Goal: Information Seeking & Learning: Compare options

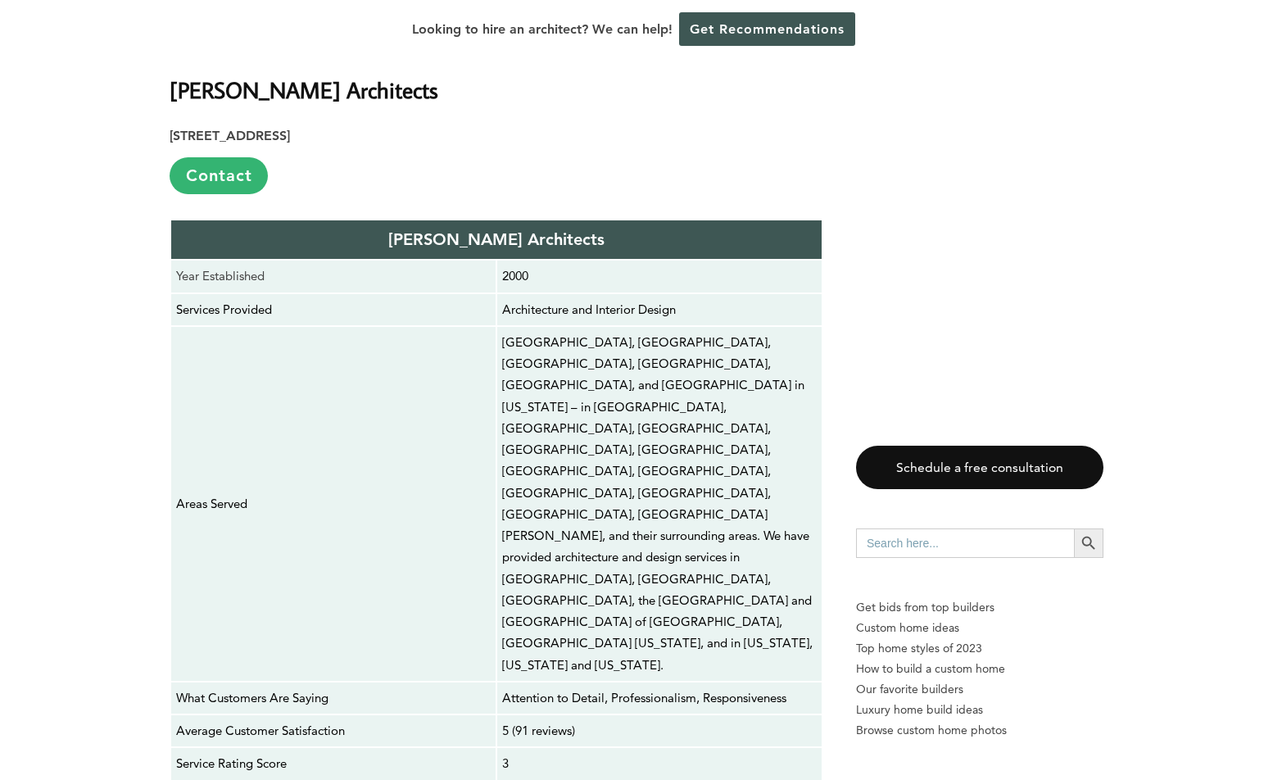
scroll to position [3192, 0]
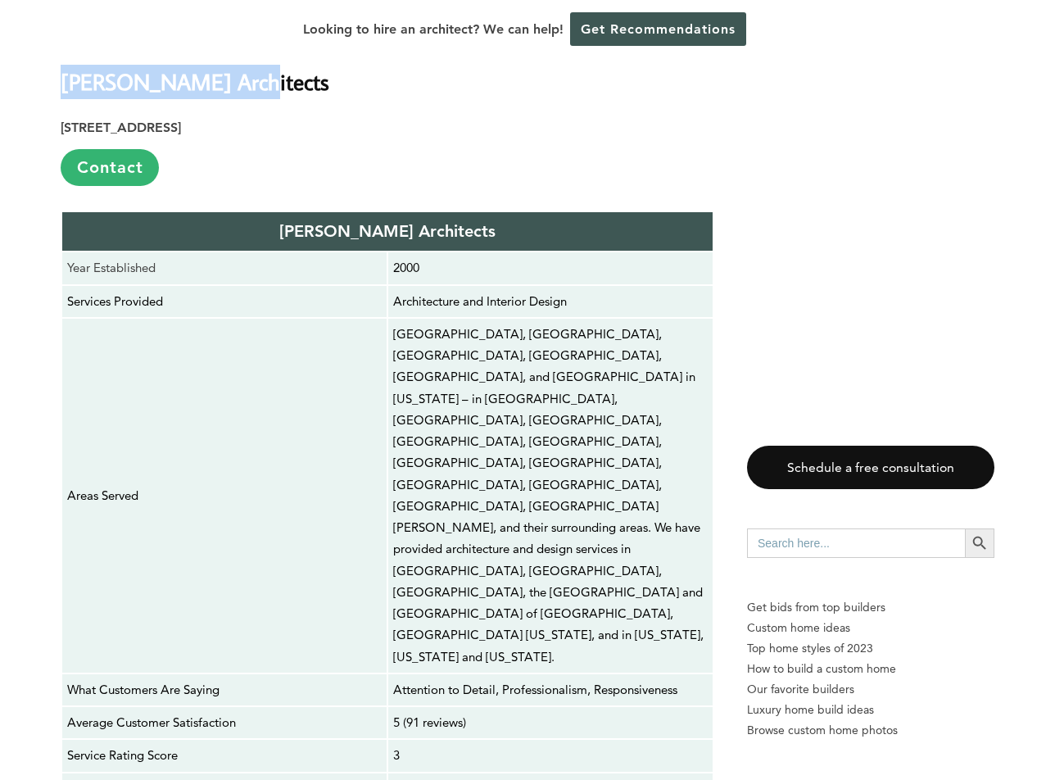
drag, startPoint x: 57, startPoint y: 66, endPoint x: 254, endPoint y: 61, distance: 196.7
copy strong "[PERSON_NAME] Architects"
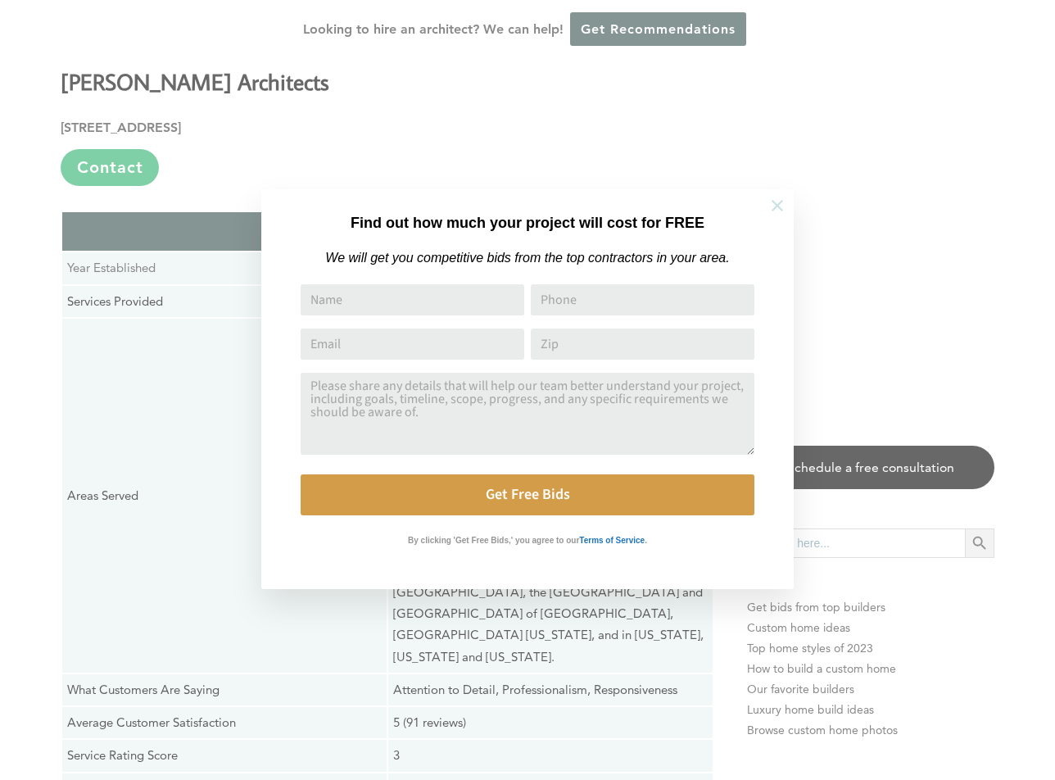
click at [776, 204] on icon at bounding box center [777, 205] width 11 height 11
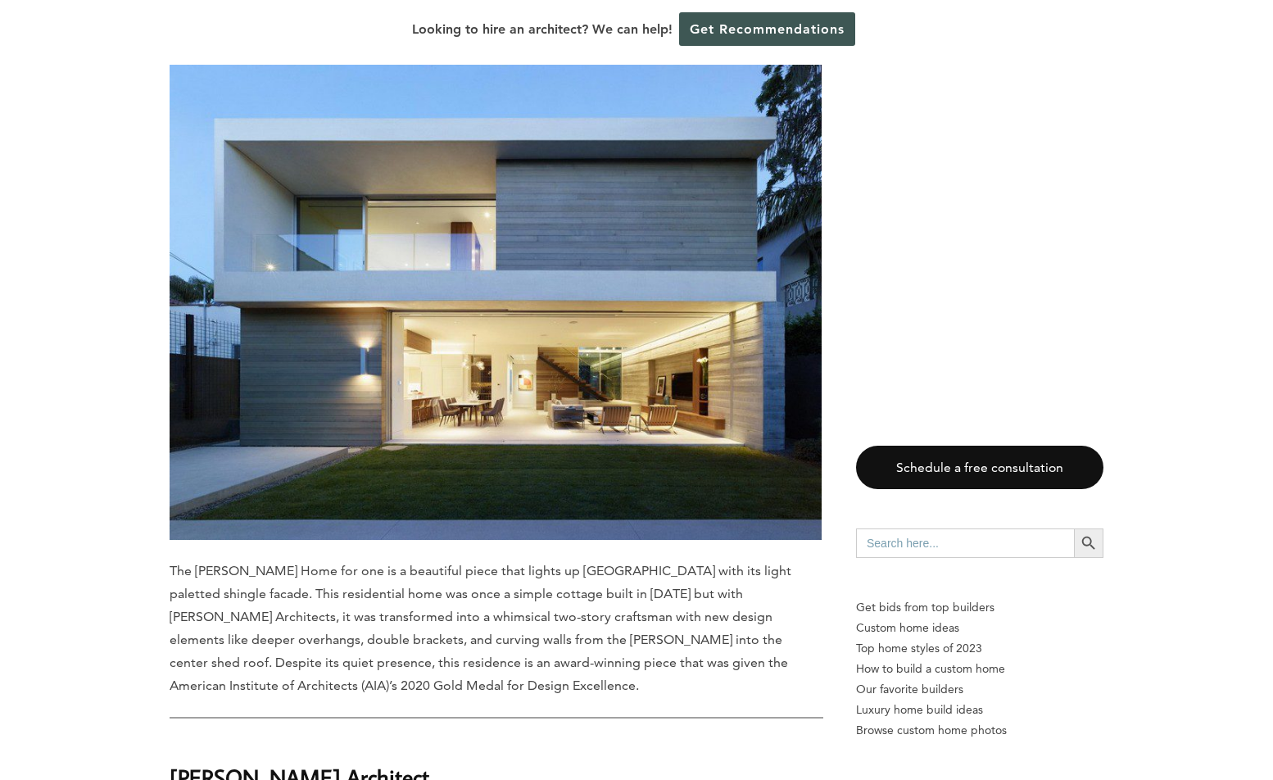
scroll to position [4297, 0]
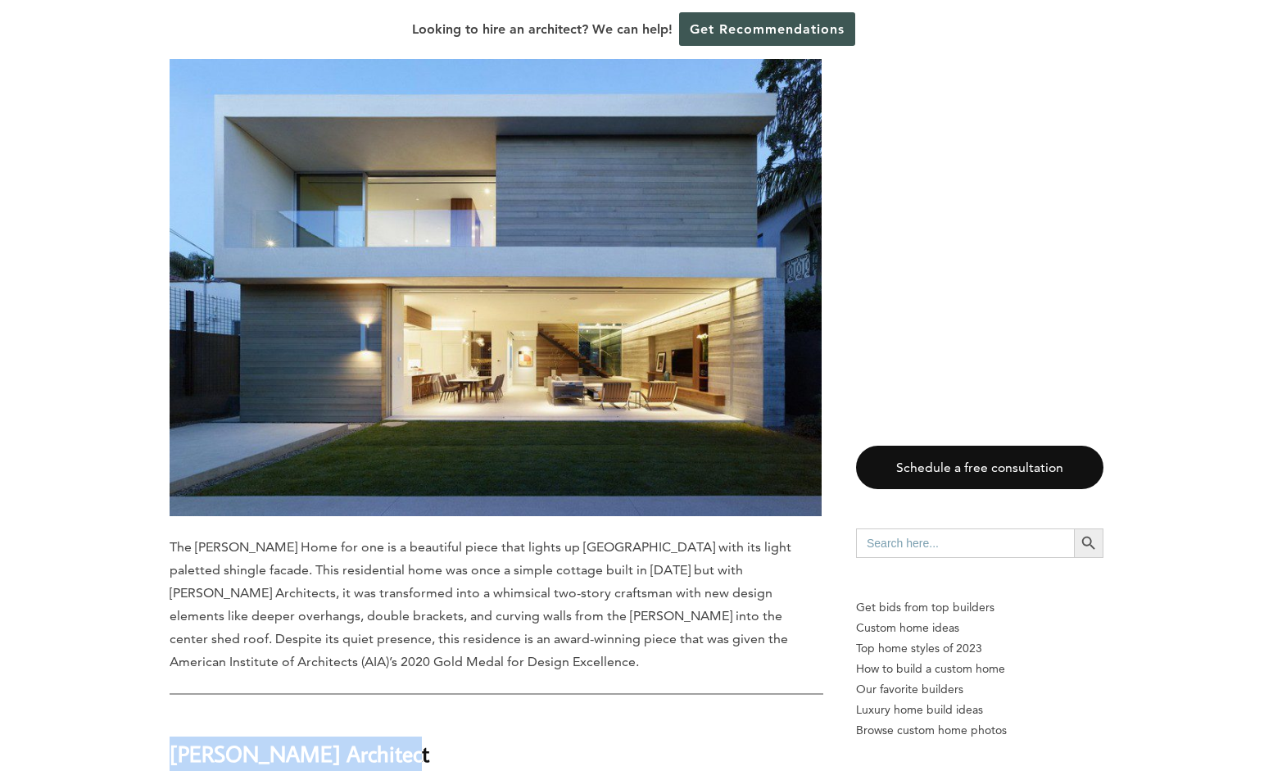
drag, startPoint x: 398, startPoint y: 560, endPoint x: 173, endPoint y: 554, distance: 225.4
click at [173, 714] on h2 "[PERSON_NAME] Architect" at bounding box center [497, 742] width 654 height 57
copy strong "[PERSON_NAME] Architect"
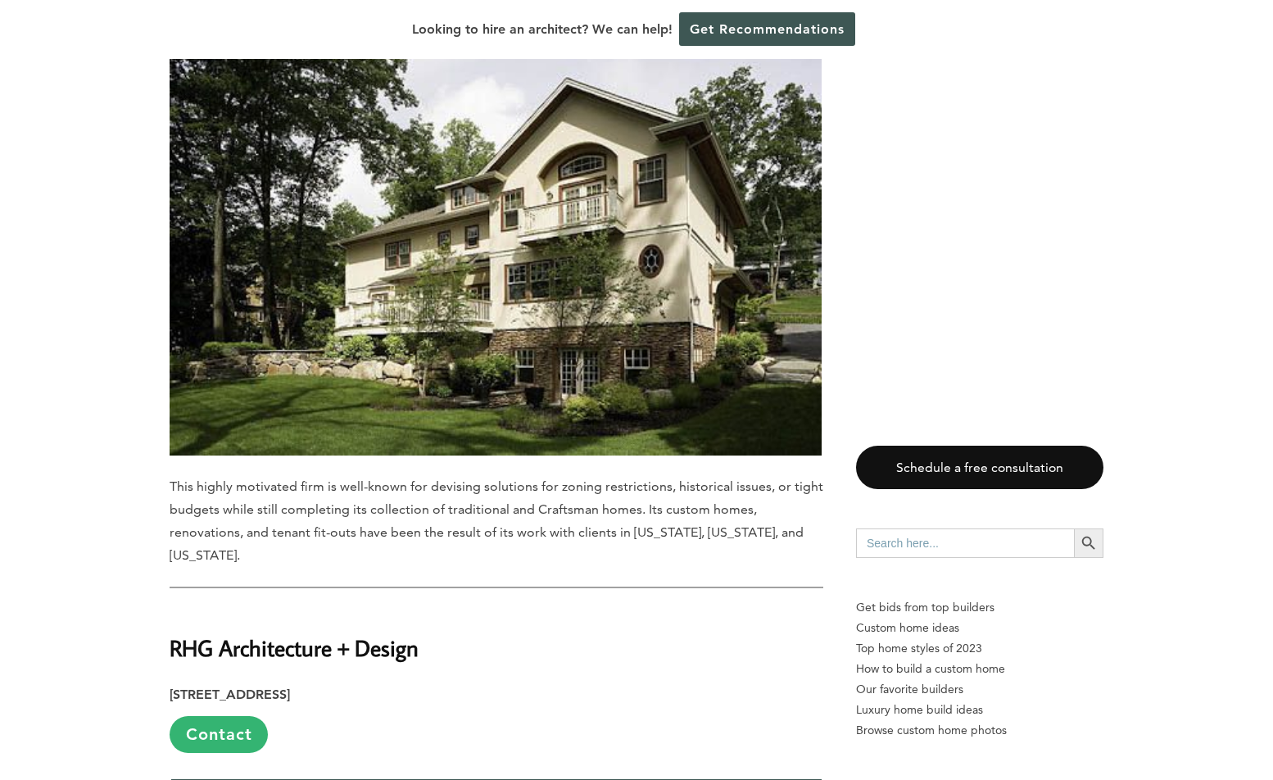
scroll to position [5770, 0]
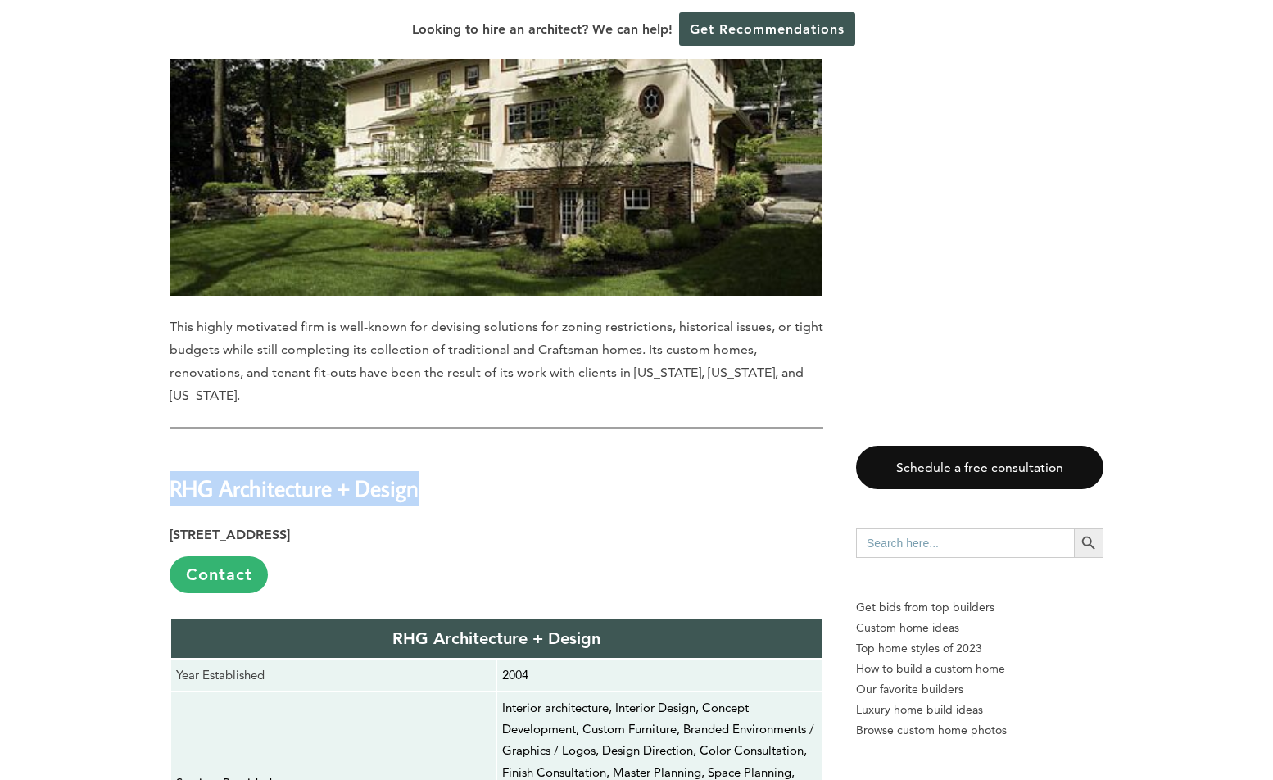
drag, startPoint x: 439, startPoint y: 267, endPoint x: 169, endPoint y: 257, distance: 270.6
copy strong "RHG Architecture + Design"
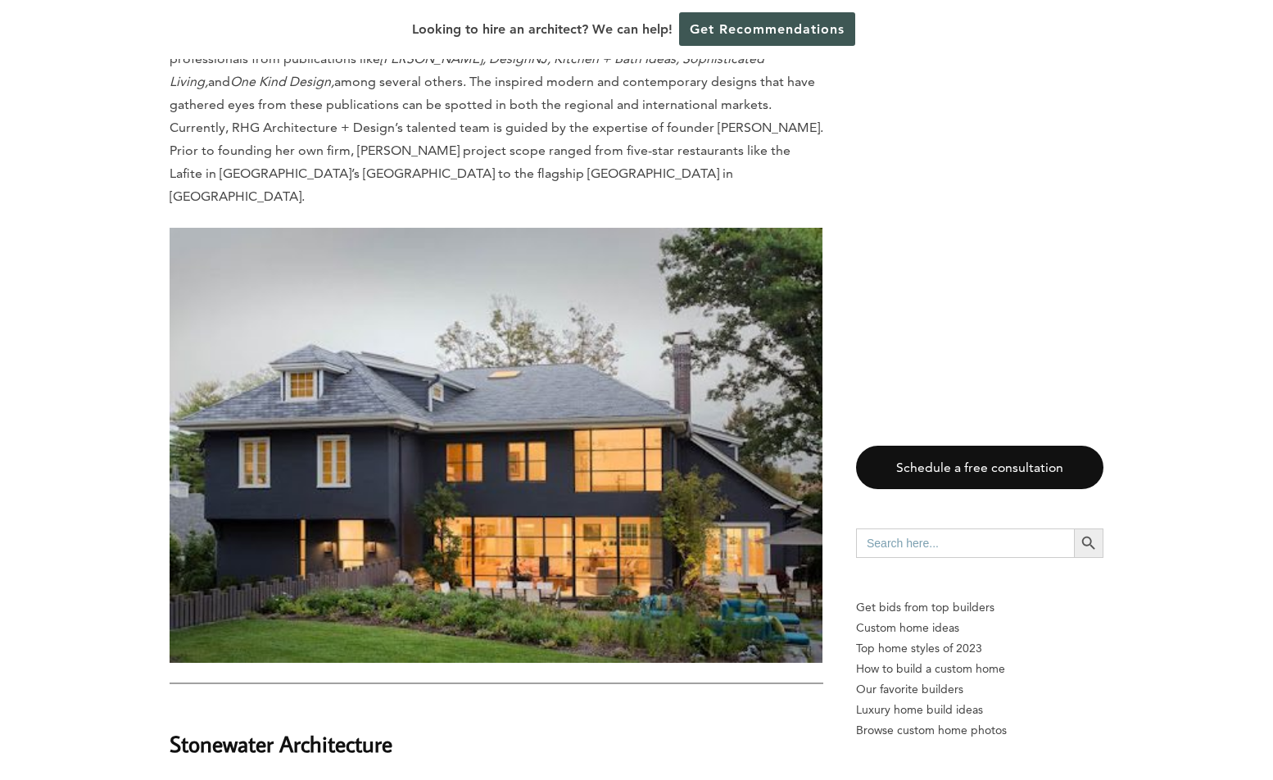
scroll to position [6877, 0]
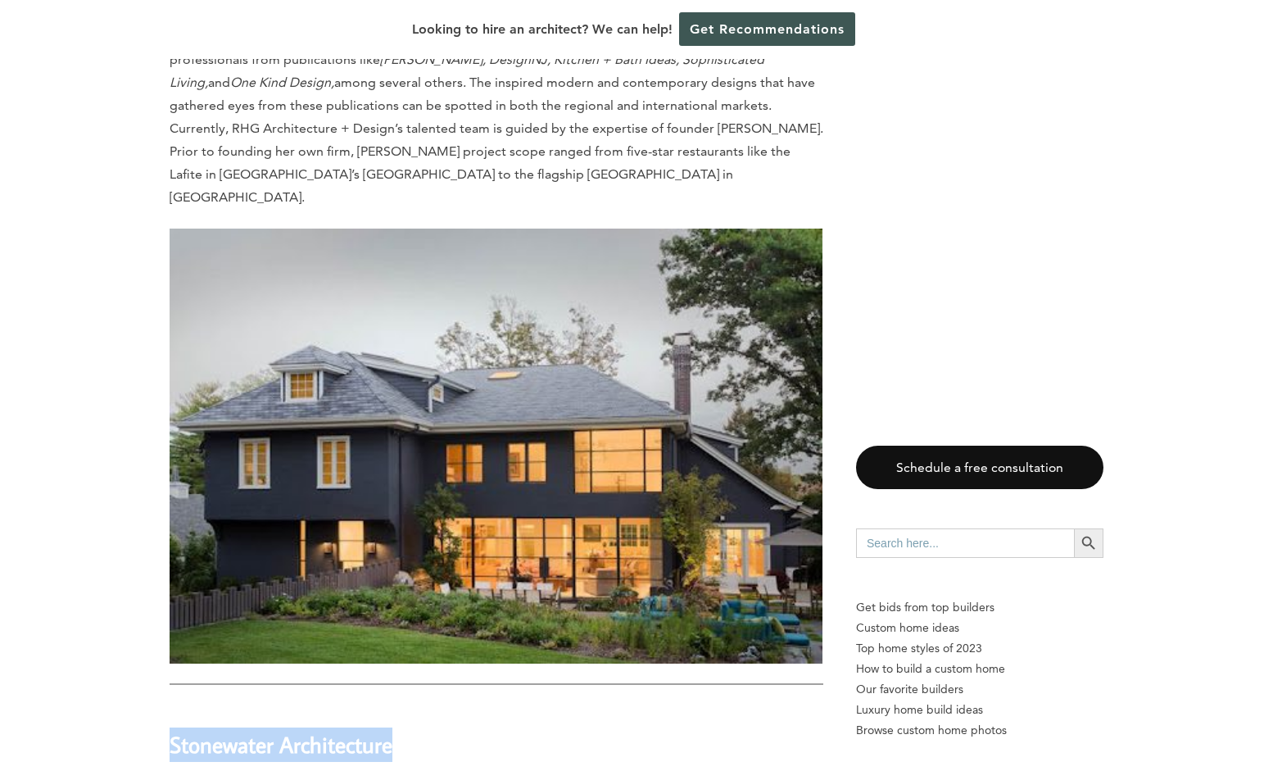
drag, startPoint x: 439, startPoint y: 499, endPoint x: 170, endPoint y: 495, distance: 269.6
click at [170, 705] on h2 "Stonewater Architecture" at bounding box center [497, 733] width 654 height 57
copy strong "Stonewater Architecture"
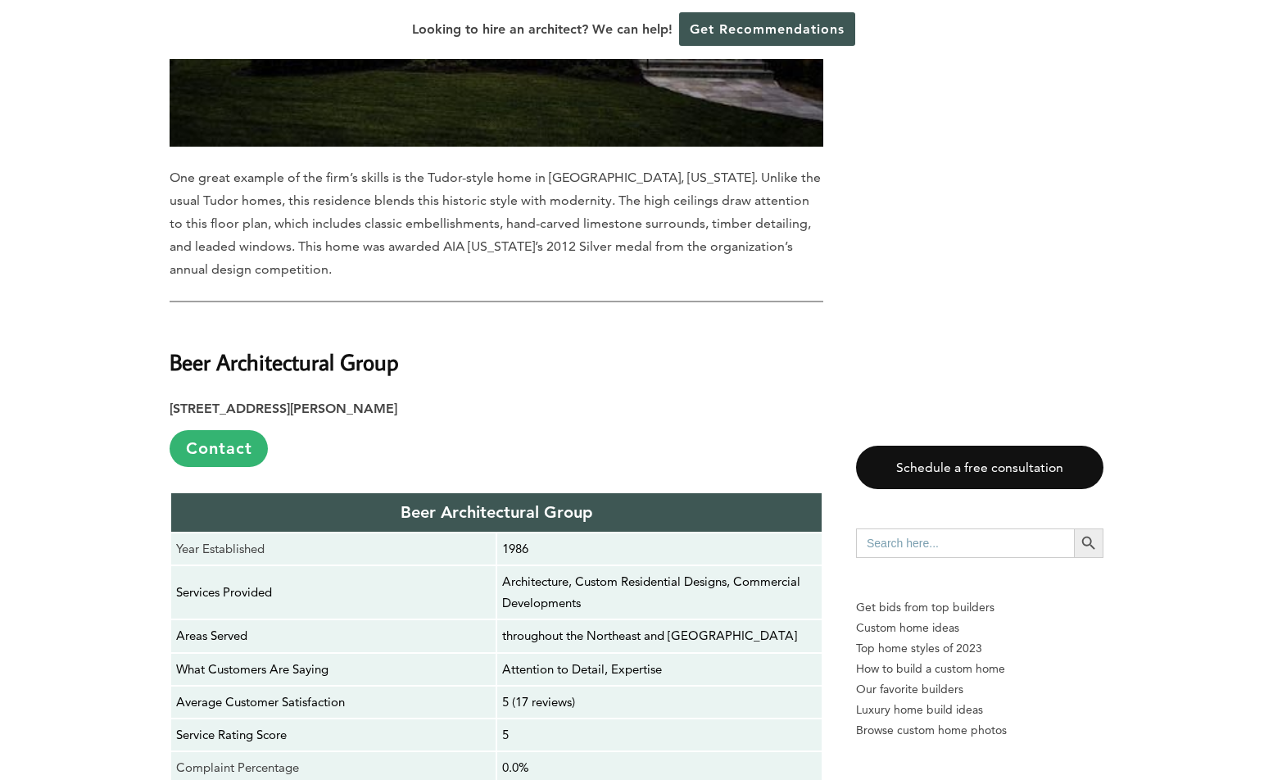
scroll to position [8427, 0]
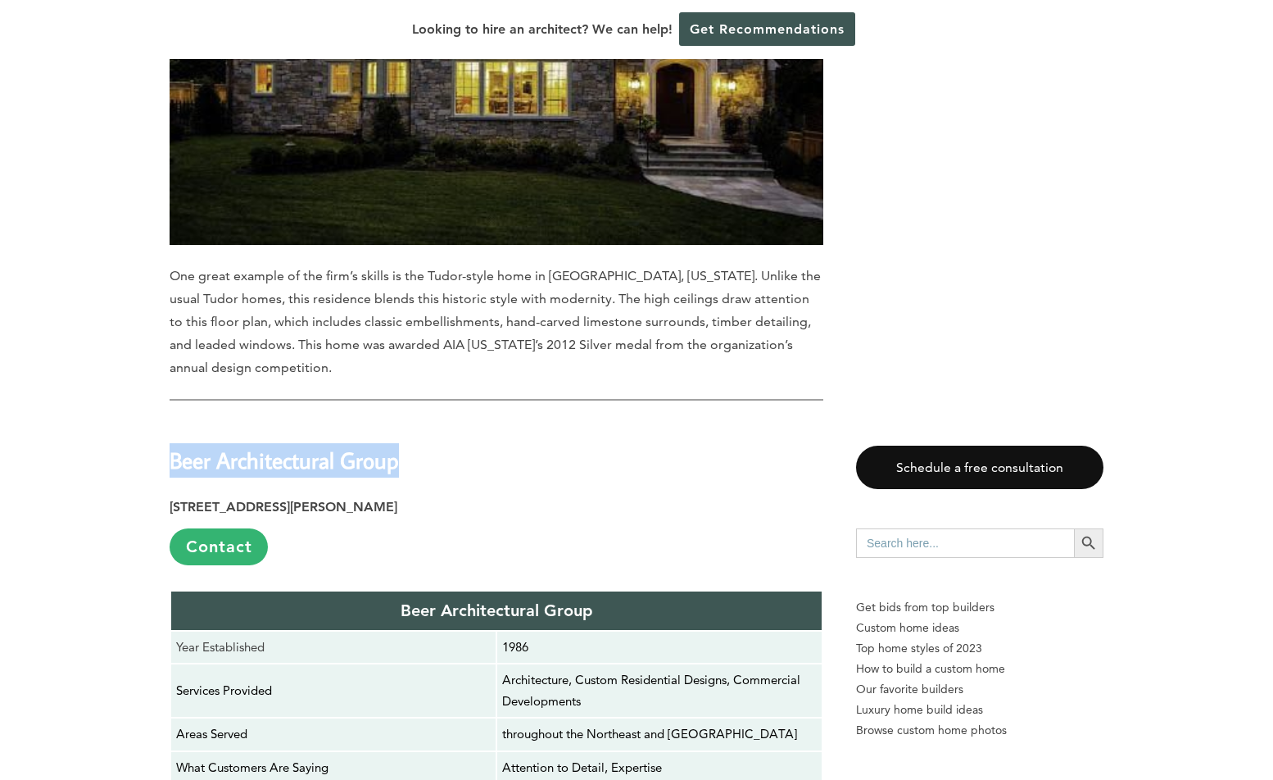
drag, startPoint x: 427, startPoint y: 200, endPoint x: 129, endPoint y: 200, distance: 298.3
copy strong "Beer Architectural Group"
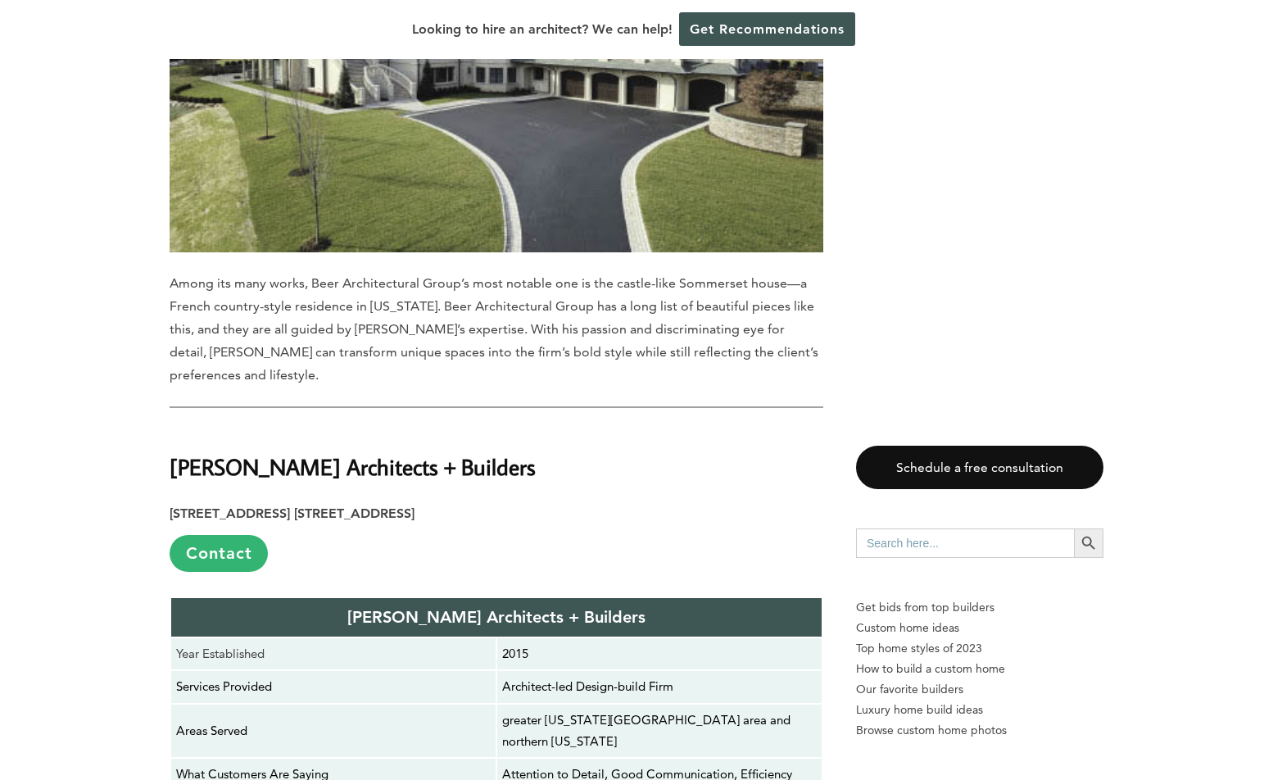
scroll to position [9559, 0]
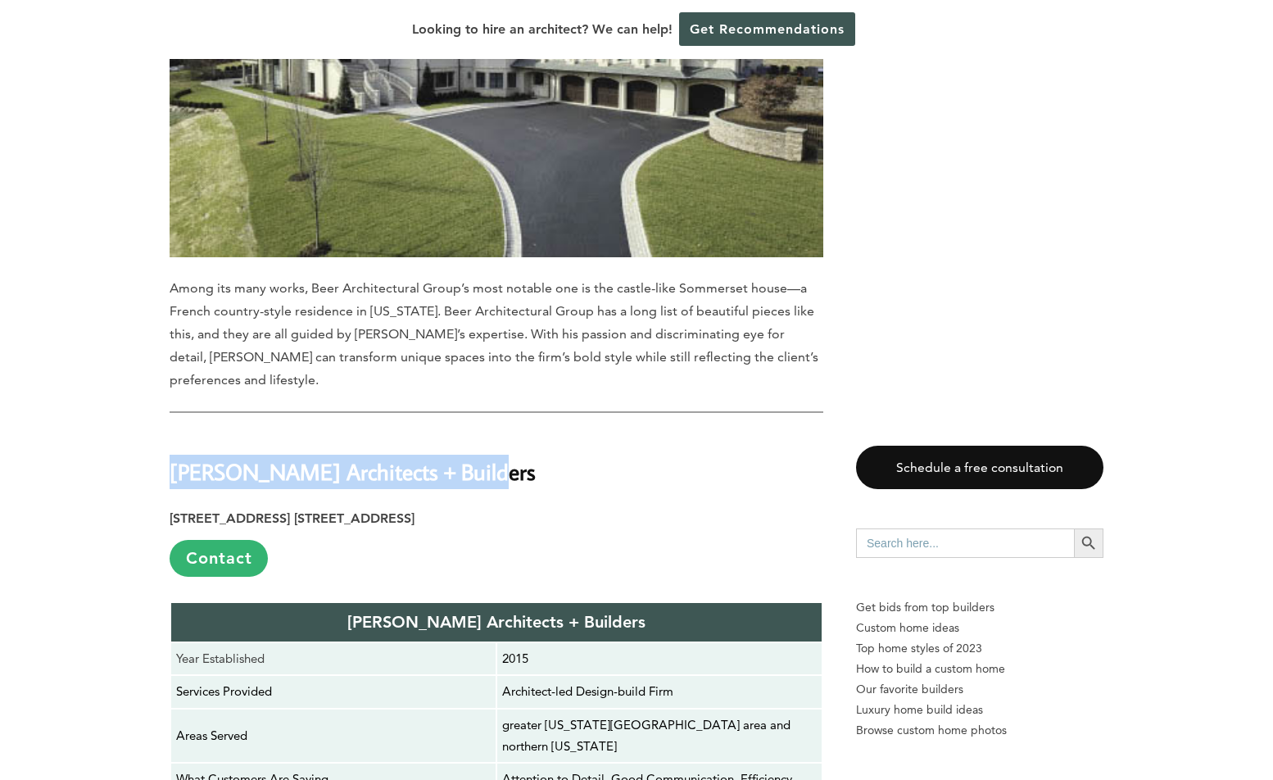
drag, startPoint x: 535, startPoint y: 202, endPoint x: 164, endPoint y: 188, distance: 371.5
copy strong "[PERSON_NAME] Architects + Builders"
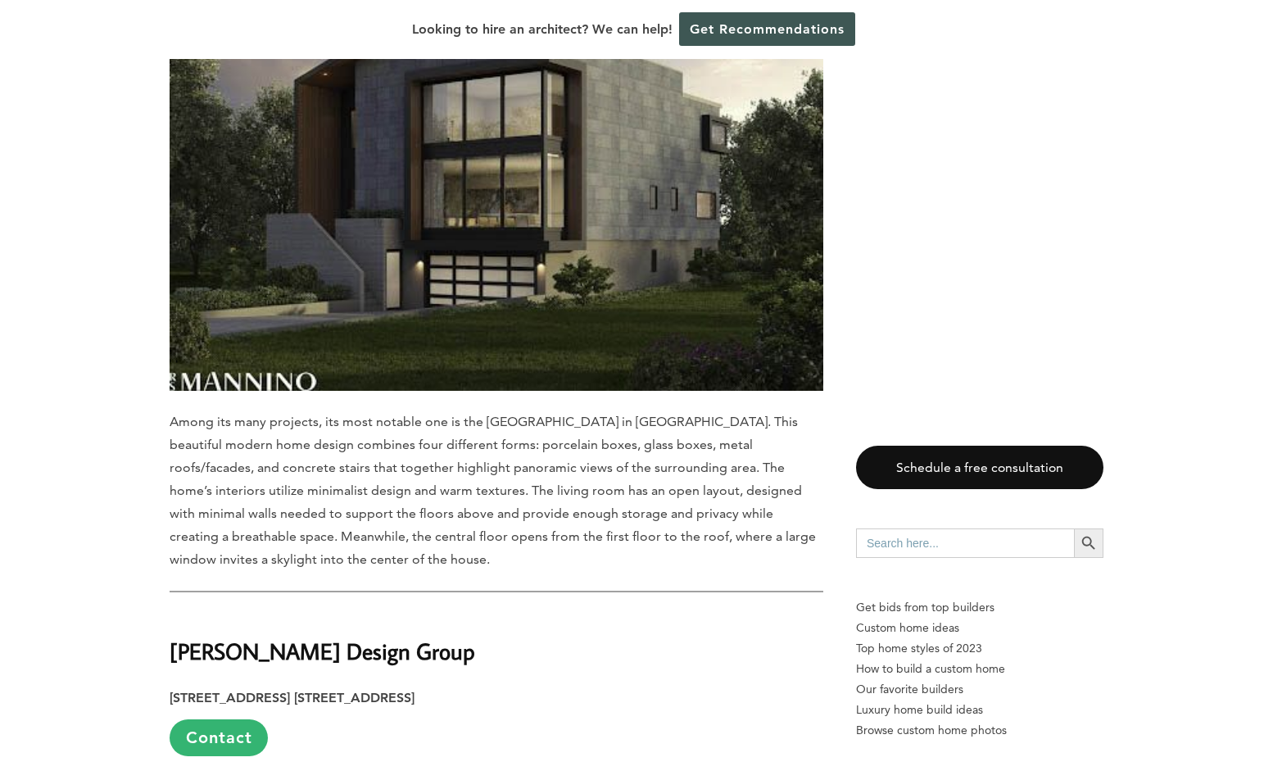
scroll to position [10816, 0]
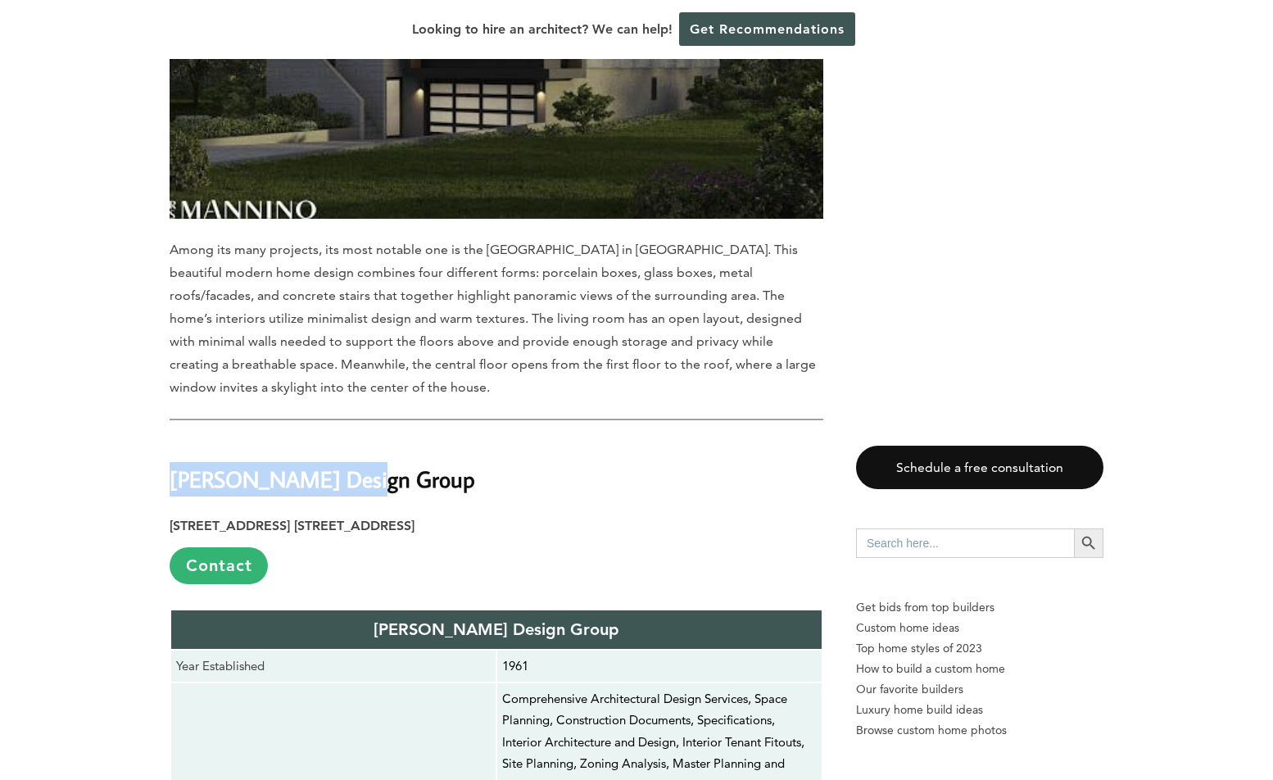
drag, startPoint x: 388, startPoint y: 197, endPoint x: 143, endPoint y: 207, distance: 246.0
copy strong "[PERSON_NAME] Design Group"
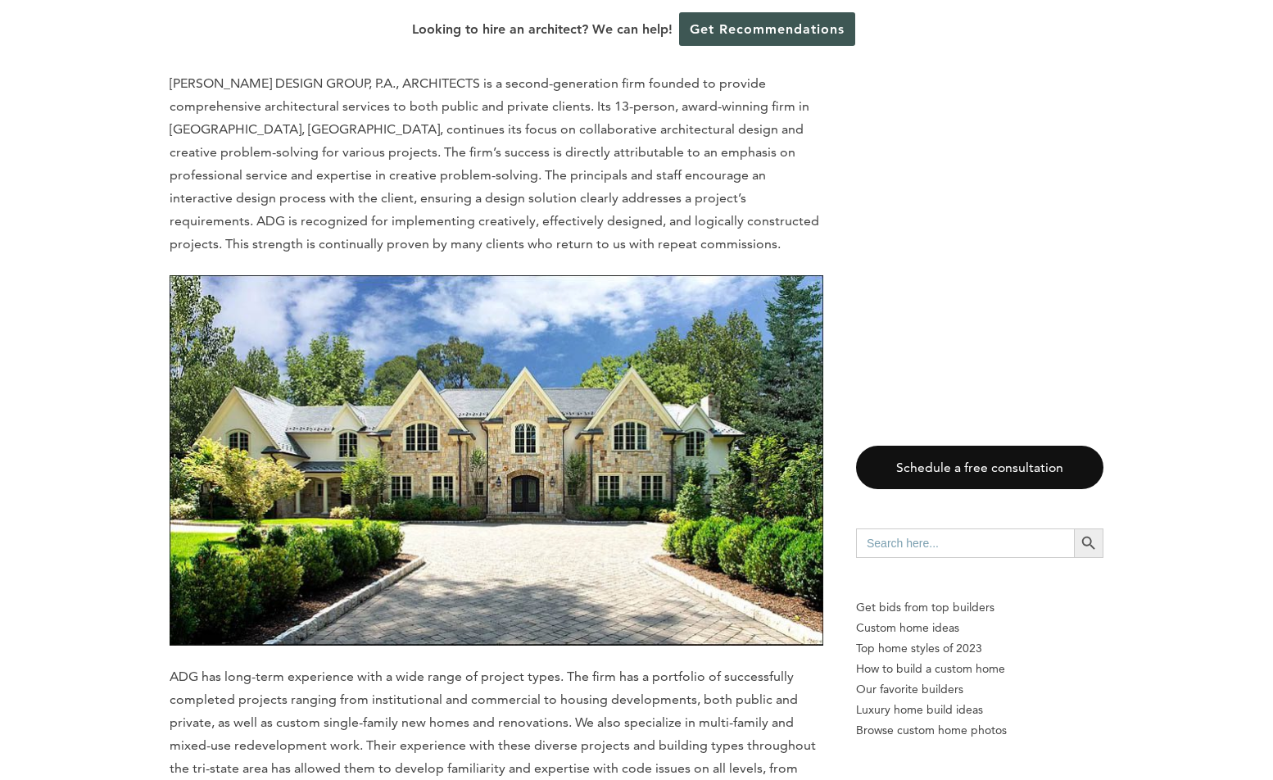
scroll to position [12041, 0]
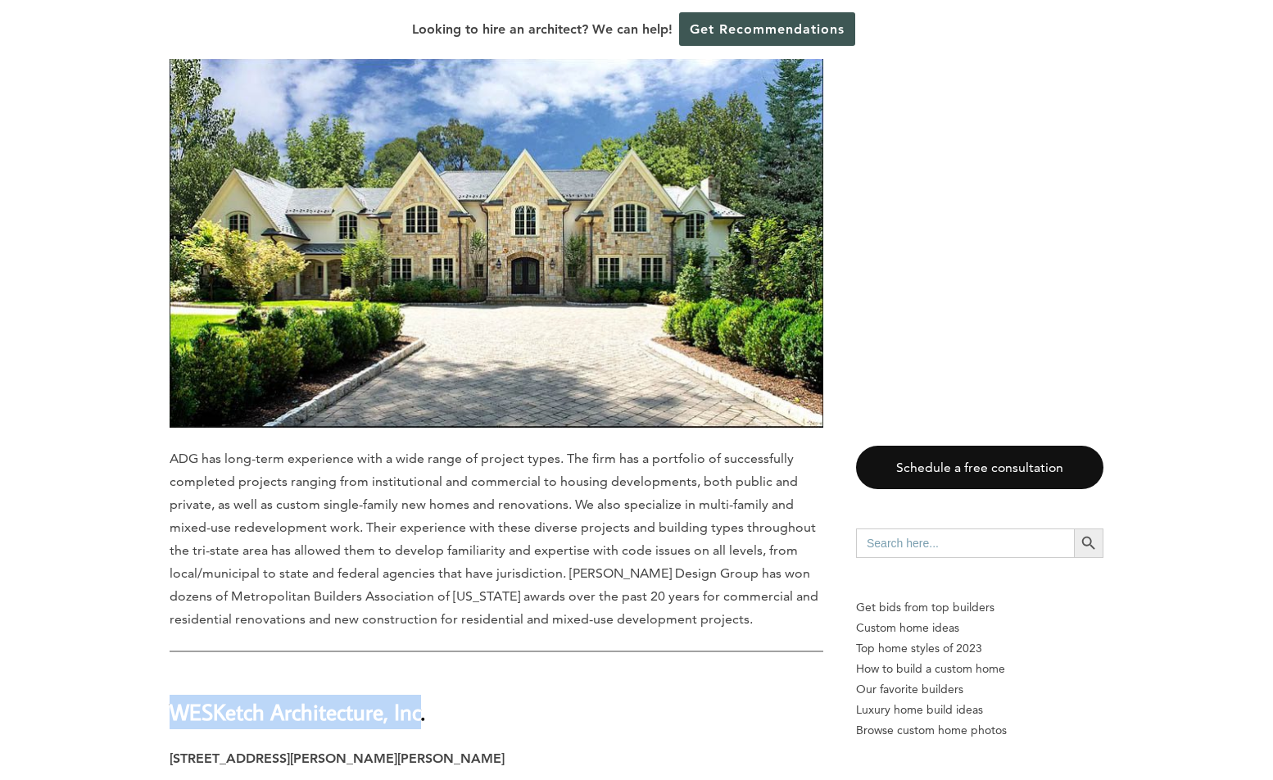
drag, startPoint x: 441, startPoint y: 439, endPoint x: 115, endPoint y: 439, distance: 326.1
copy strong "WESKetch Architecture, Inc"
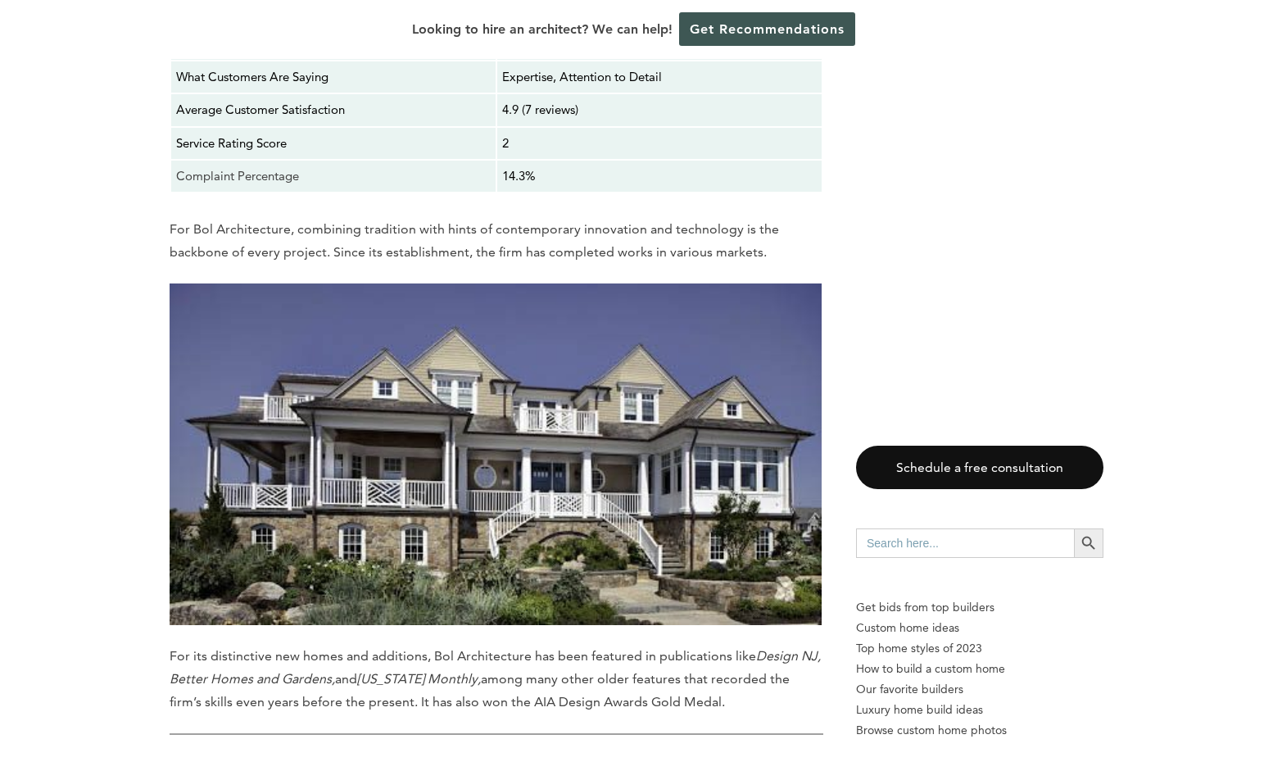
scroll to position [14305, 0]
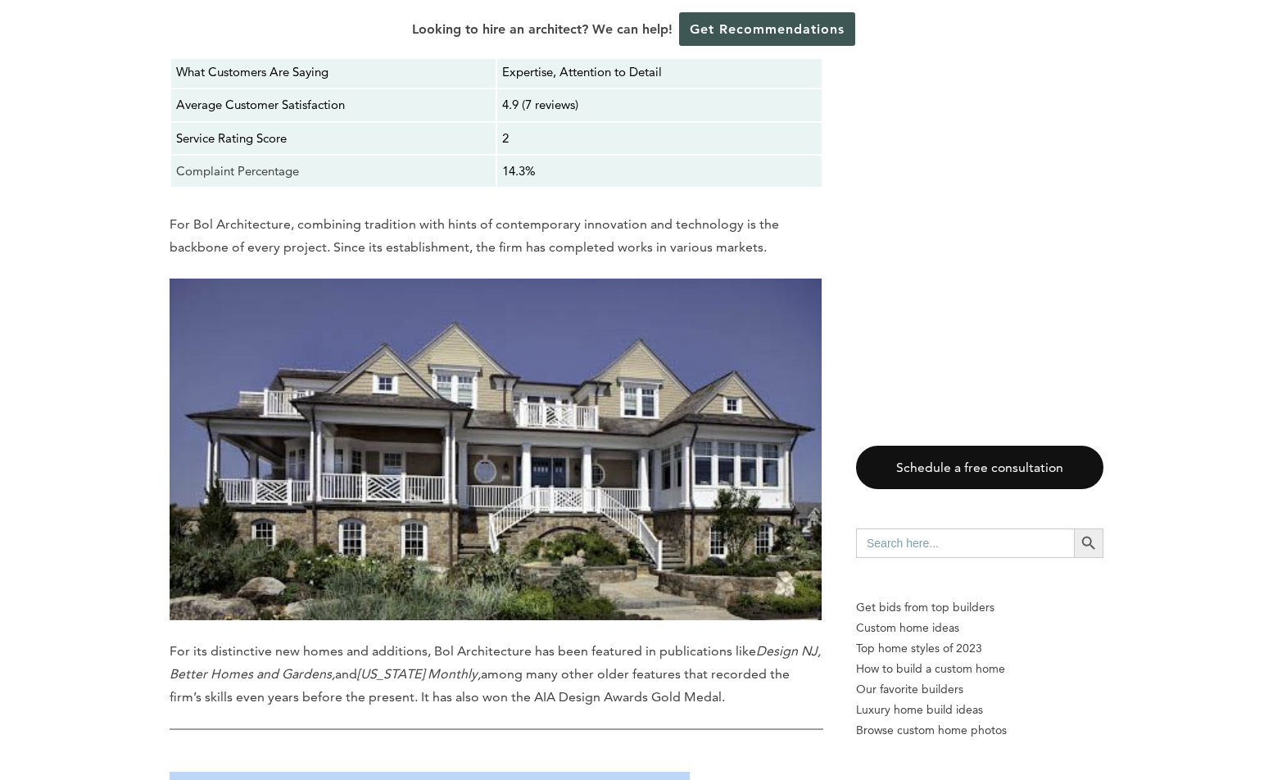
drag, startPoint x: 165, startPoint y: 455, endPoint x: 645, endPoint y: 448, distance: 480.2
copy strong "[PERSON_NAME] [PERSON_NAME] Architecture & Design Firm"
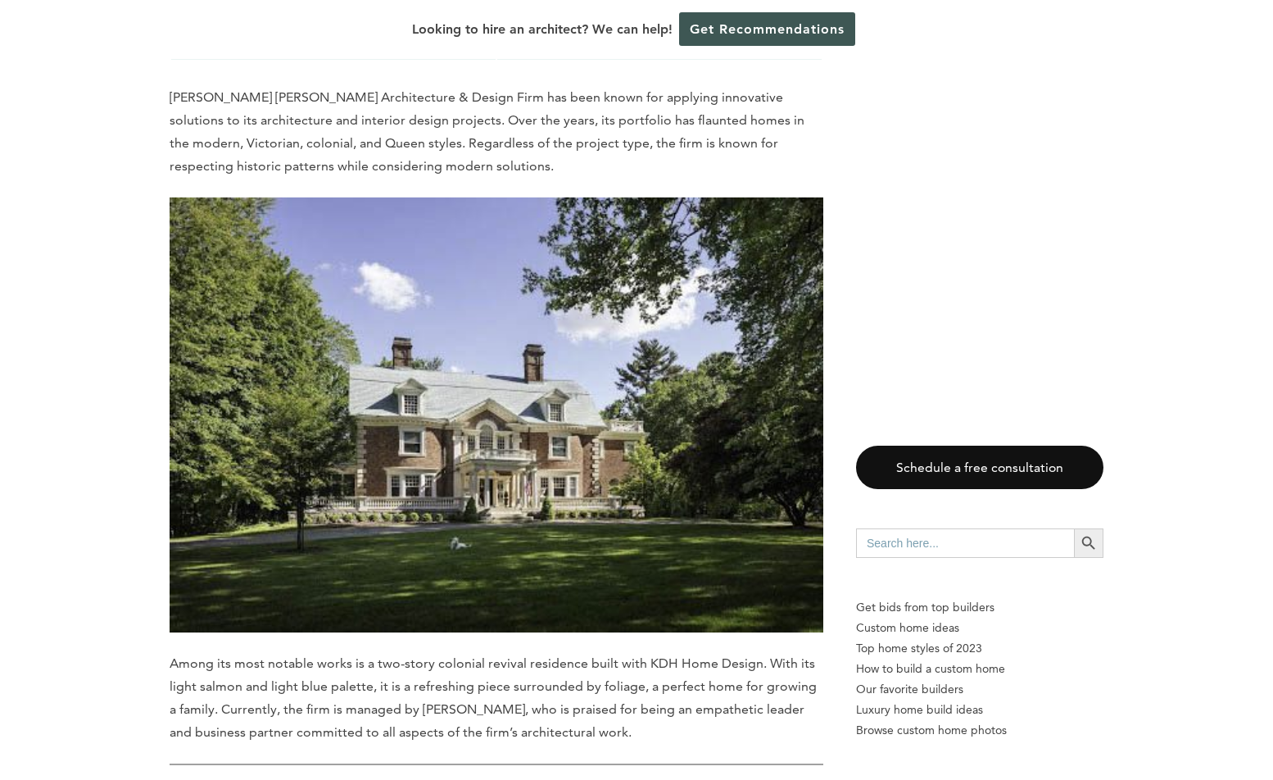
scroll to position [15519, 0]
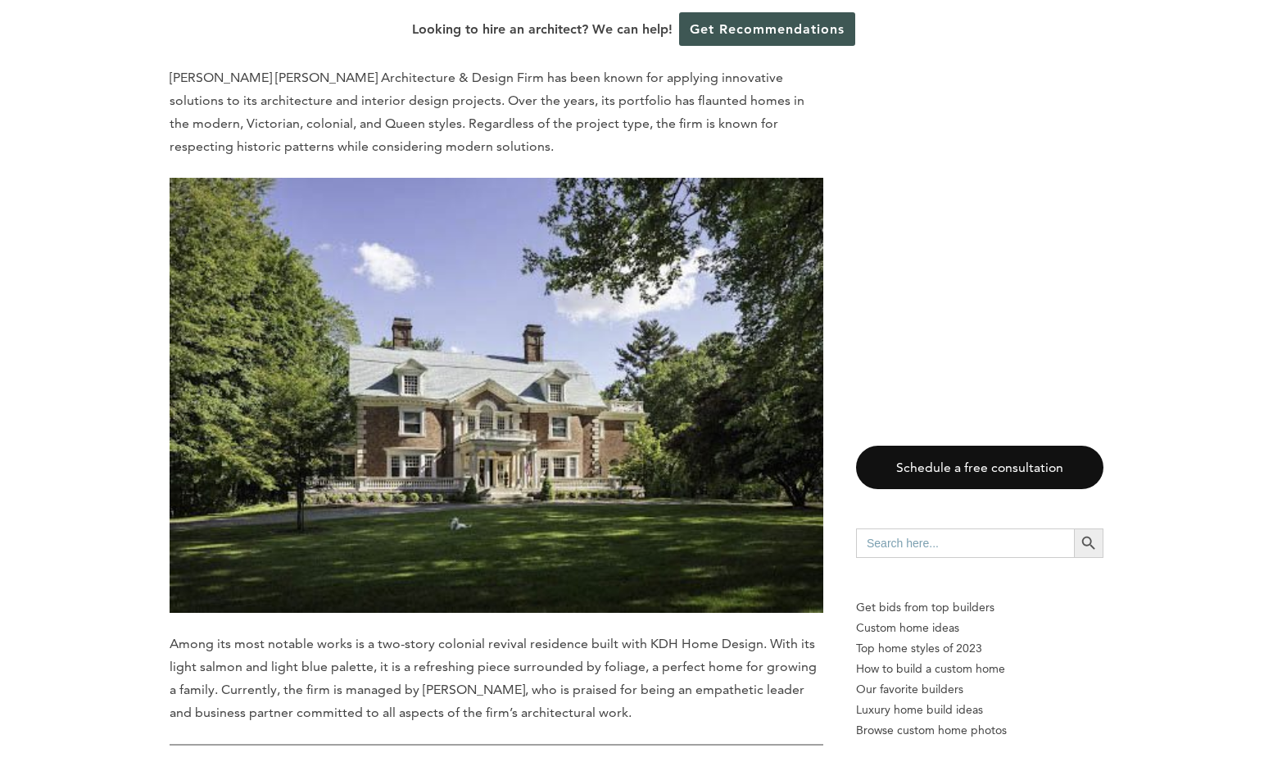
drag, startPoint x: 383, startPoint y: 449, endPoint x: 158, endPoint y: 431, distance: 226.0
click at [158, 431] on div "Last updated on [DATE] 04:41 am Finding the right residential architect in [US_…" at bounding box center [636, 144] width 987 height 29566
copy strong "PK Architecture LLC"
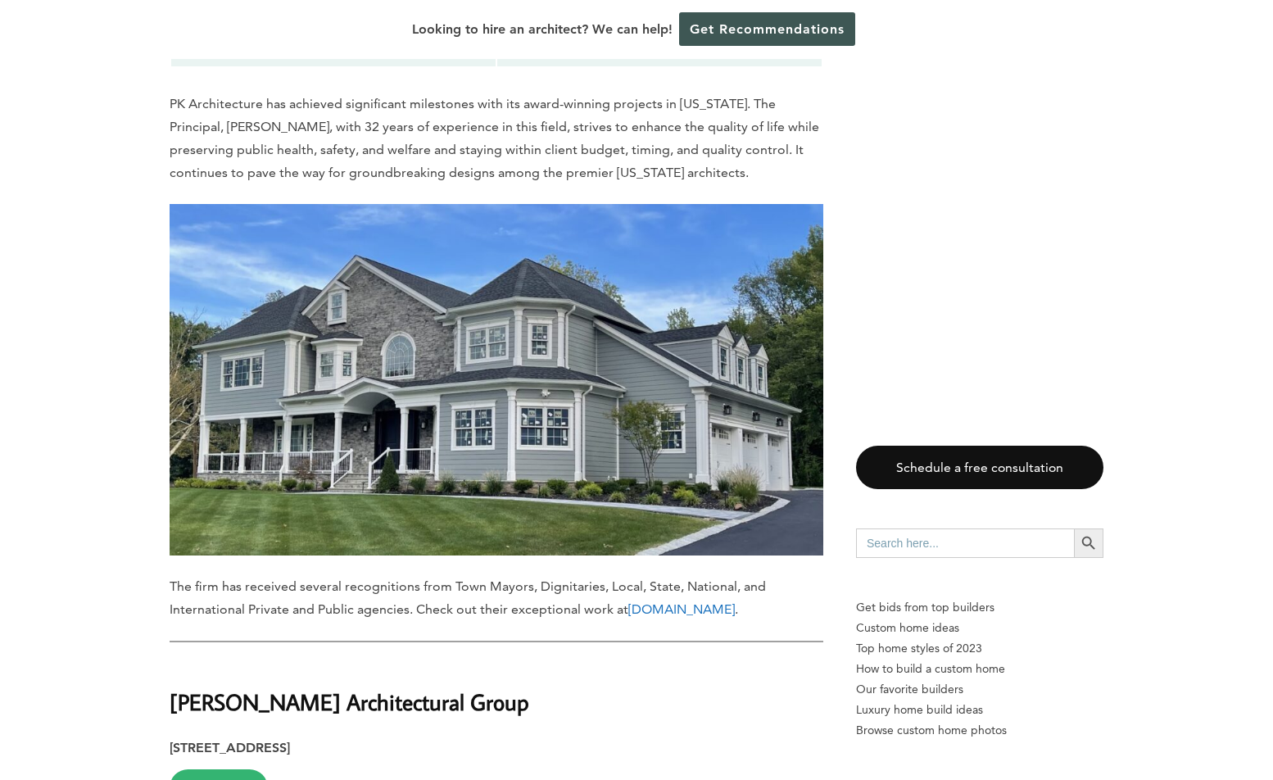
scroll to position [16914, 0]
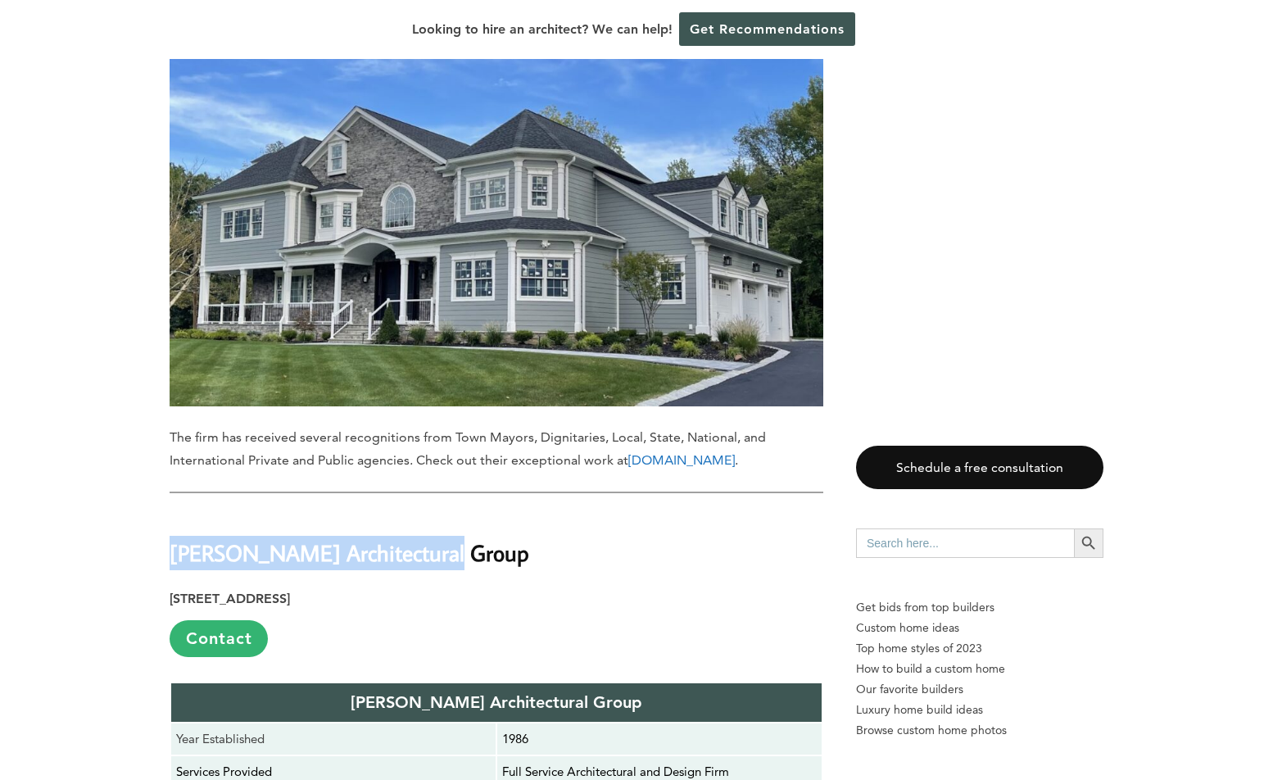
drag, startPoint x: 466, startPoint y: 142, endPoint x: 137, endPoint y: 125, distance: 329.8
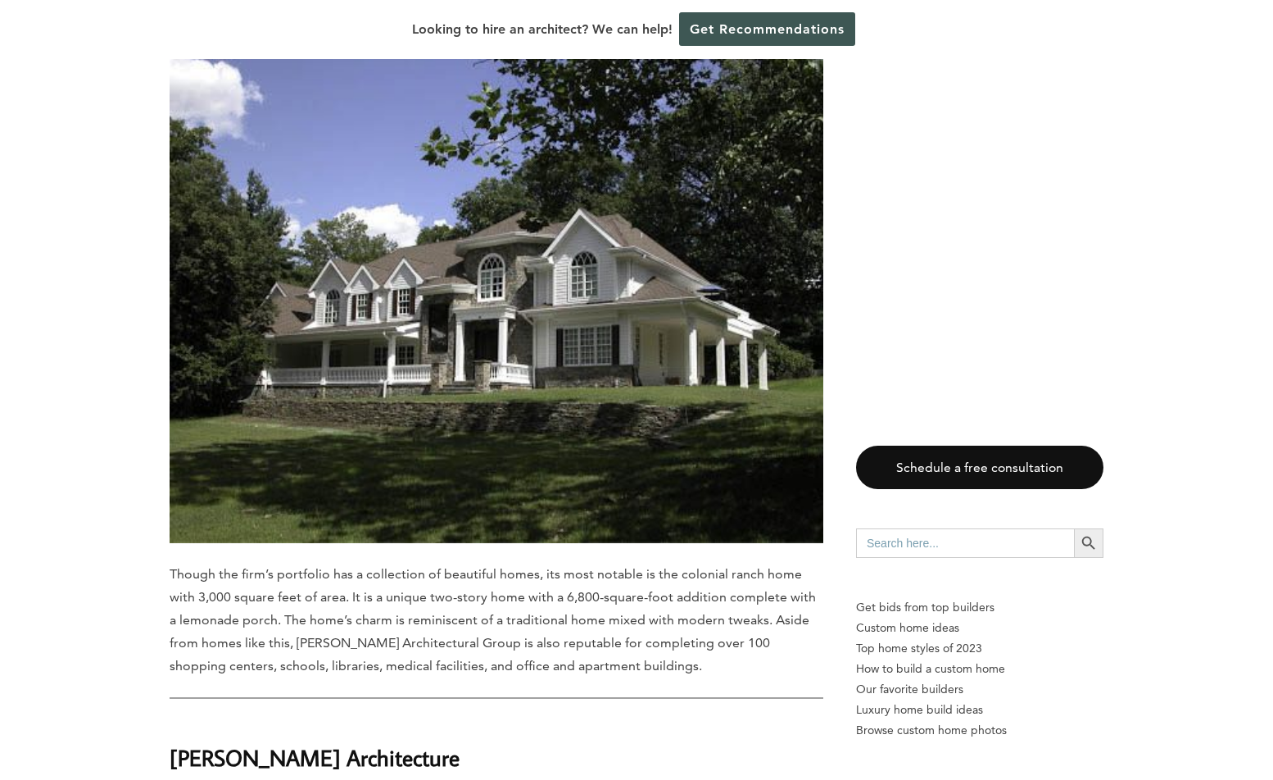
scroll to position [17966, 0]
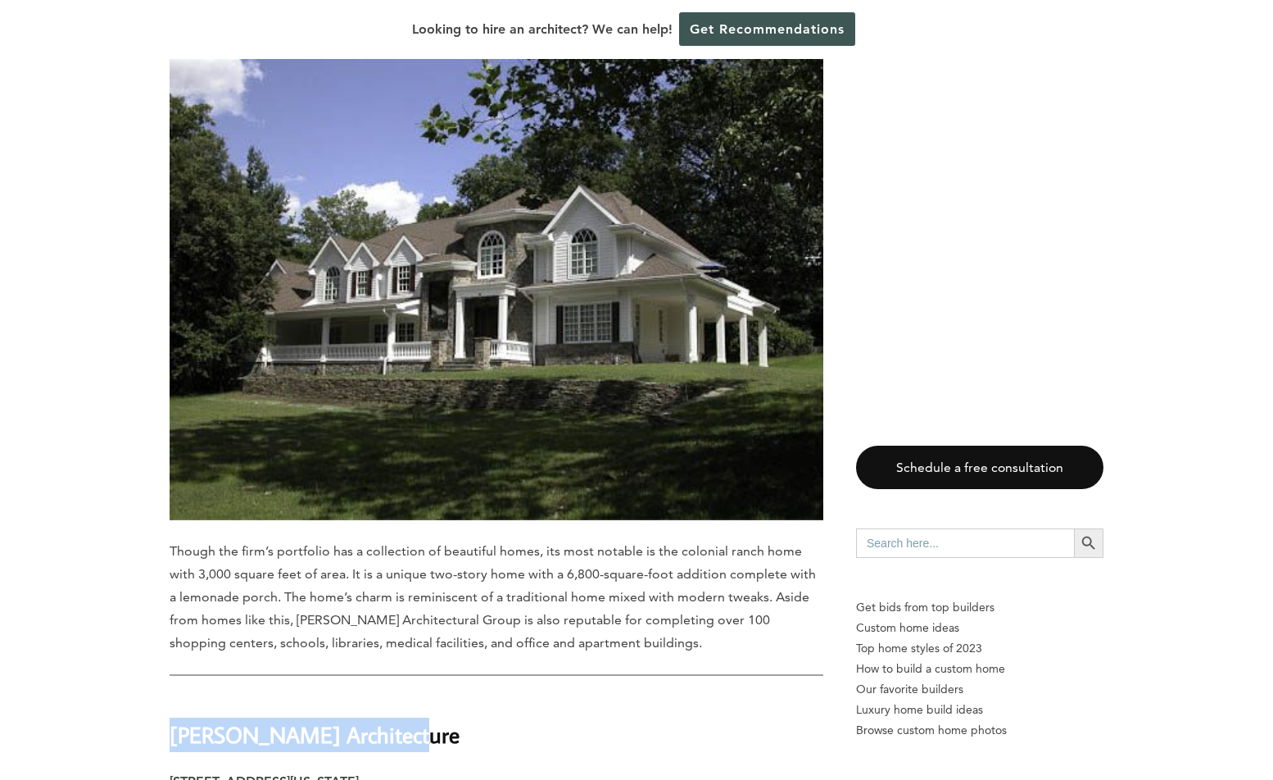
drag, startPoint x: 447, startPoint y: 313, endPoint x: 162, endPoint y: 305, distance: 284.4
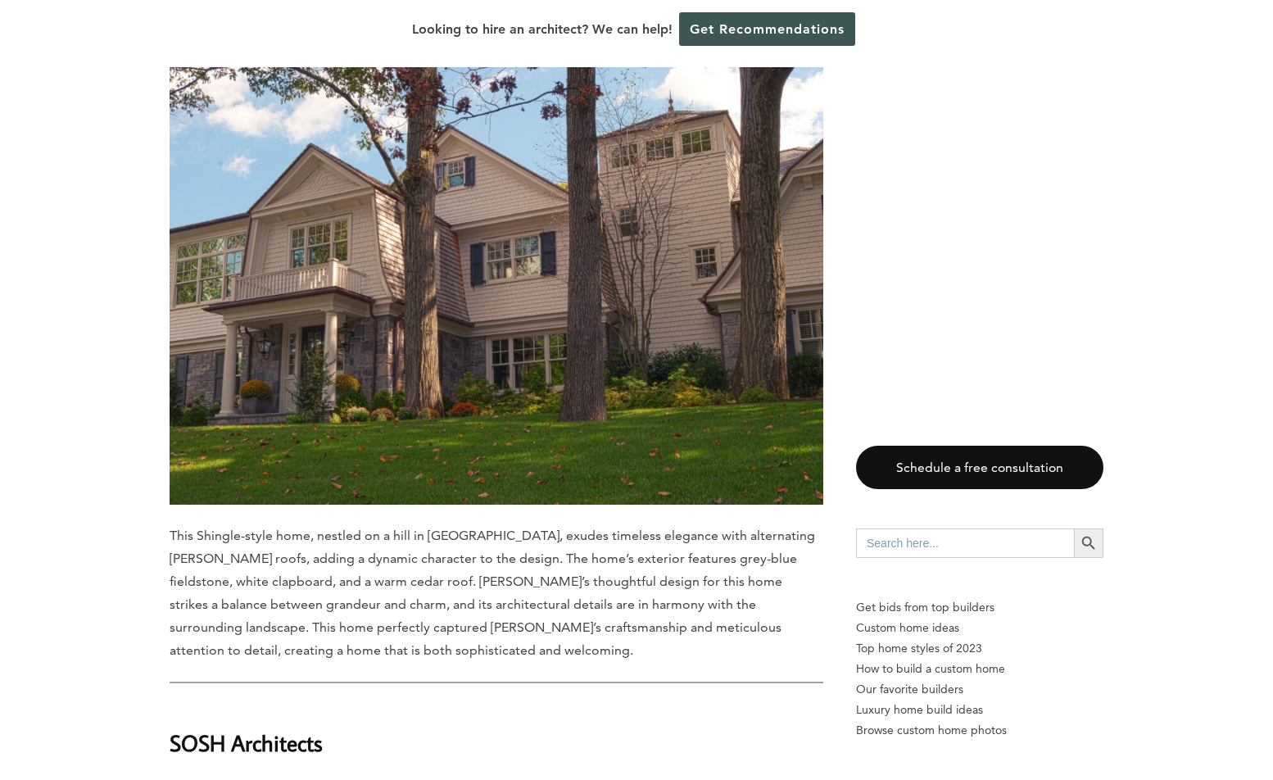
scroll to position [19177, 0]
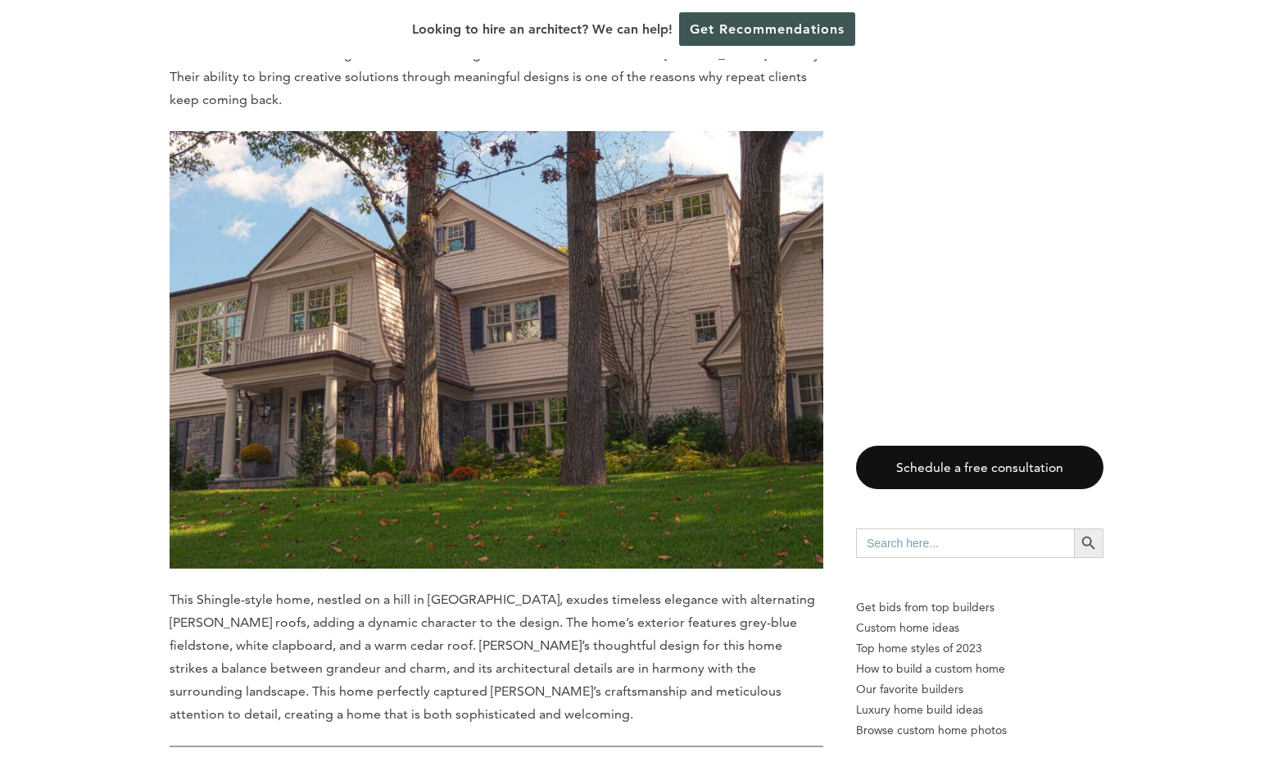
drag, startPoint x: 370, startPoint y: 345, endPoint x: 161, endPoint y: 324, distance: 210.8
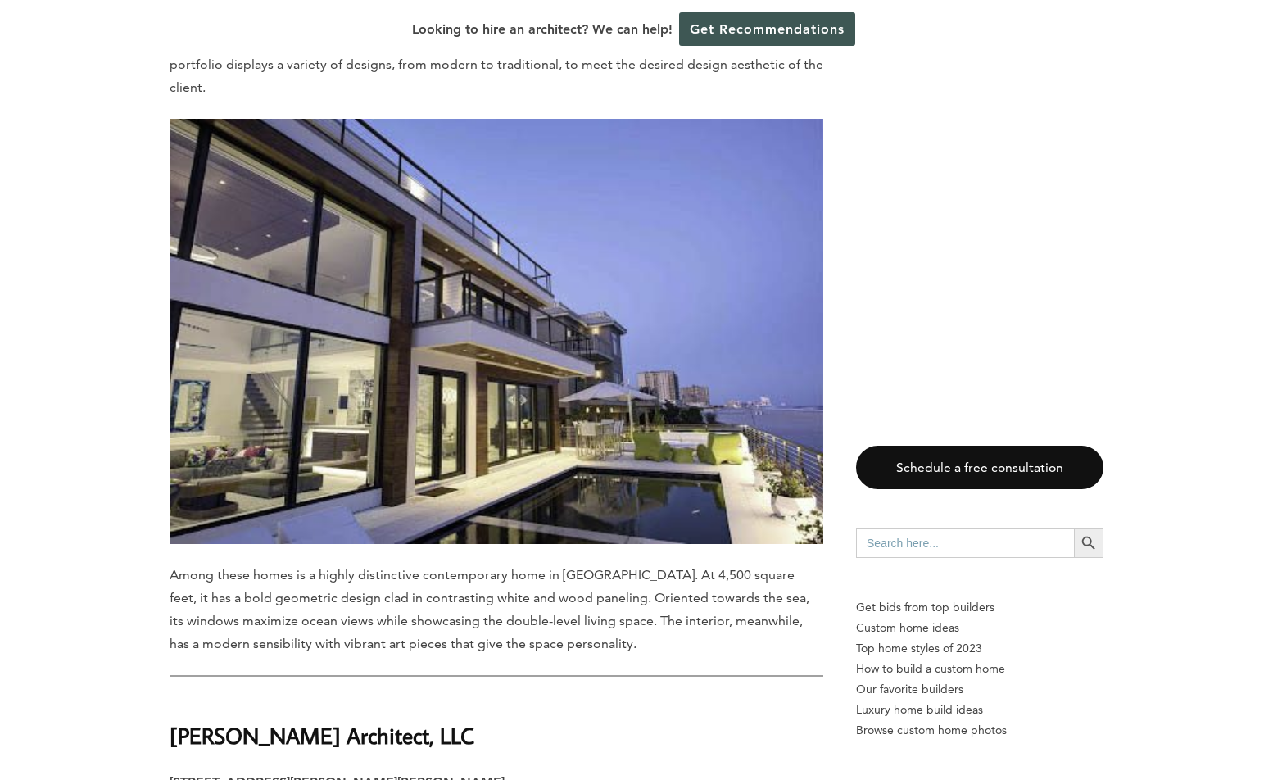
scroll to position [20580, 0]
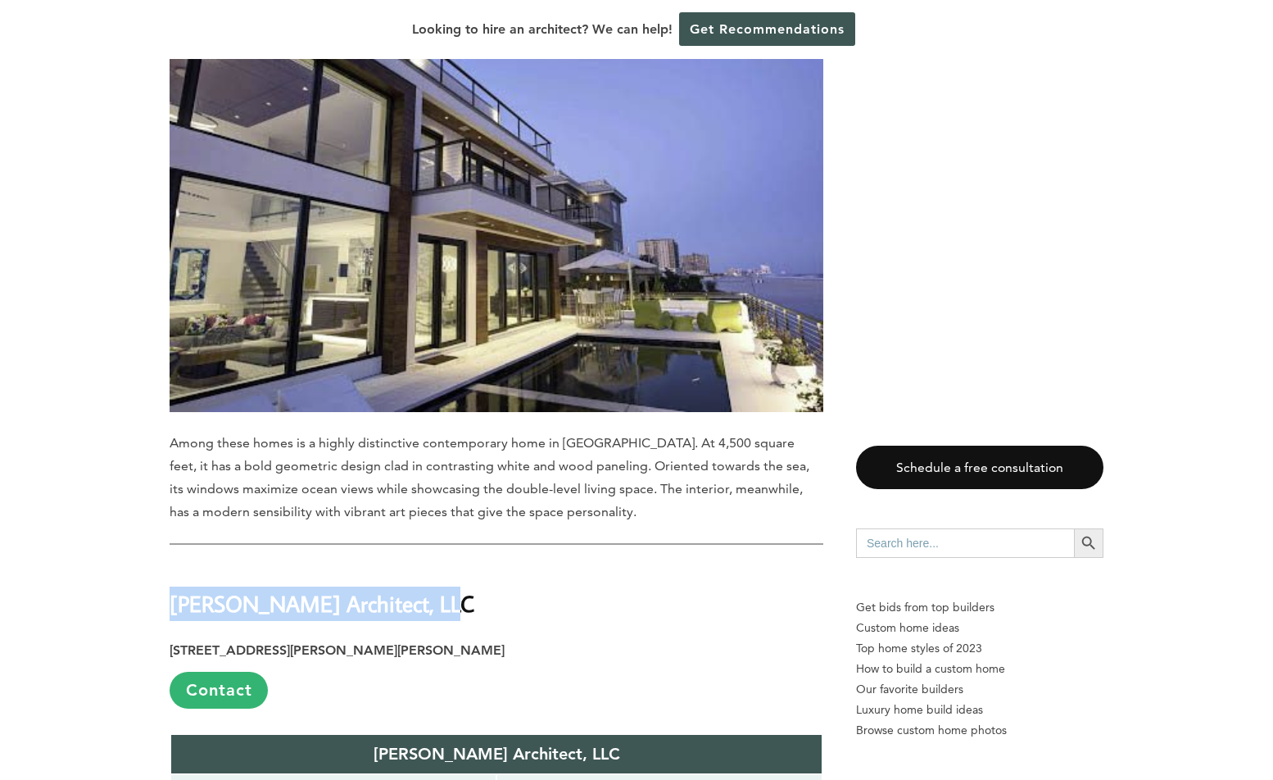
drag, startPoint x: 464, startPoint y: 113, endPoint x: 138, endPoint y: 95, distance: 326.6
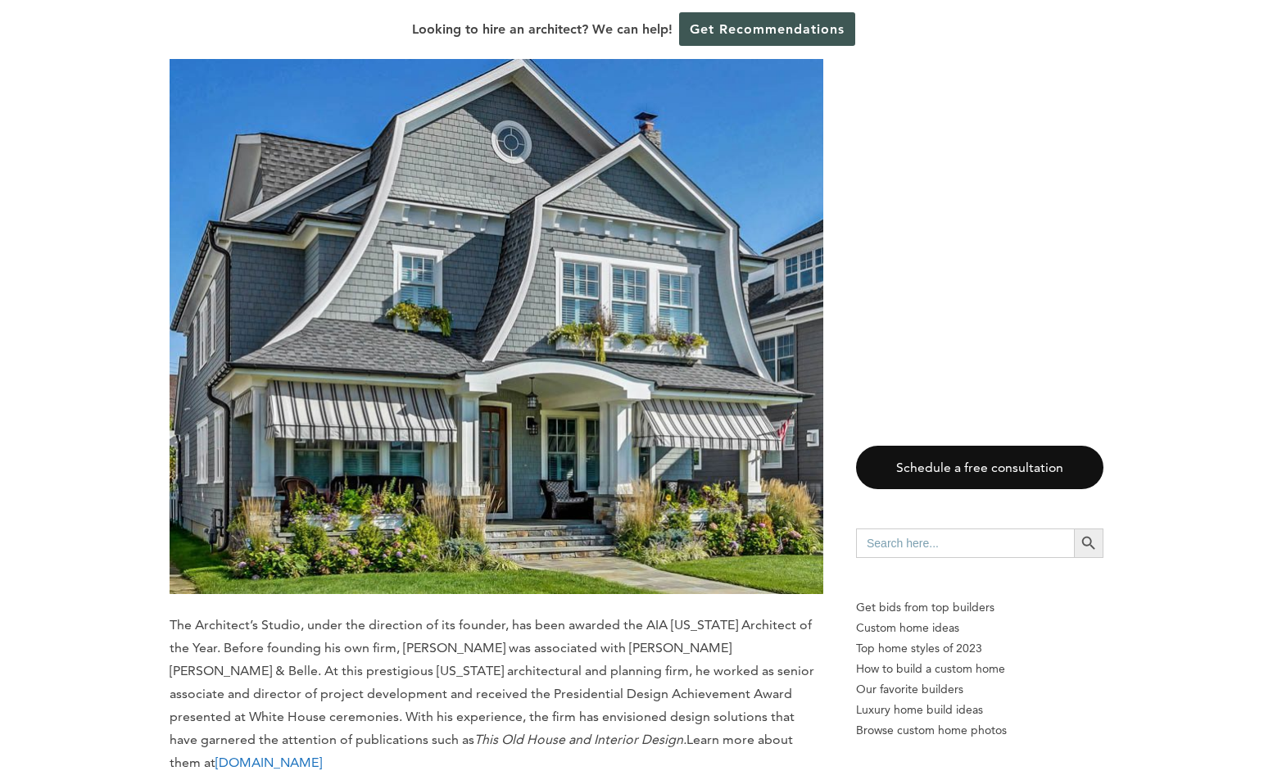
scroll to position [23048, 0]
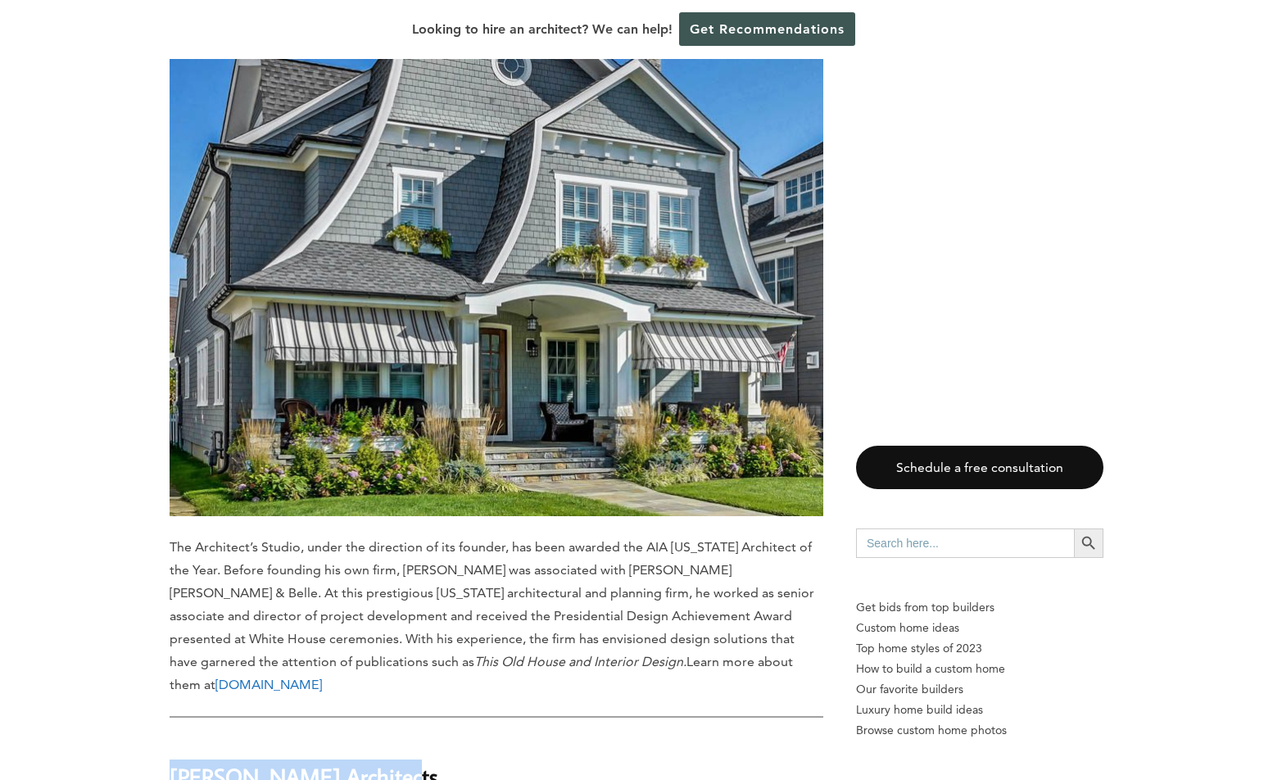
drag, startPoint x: 401, startPoint y: 161, endPoint x: 111, endPoint y: 160, distance: 290.1
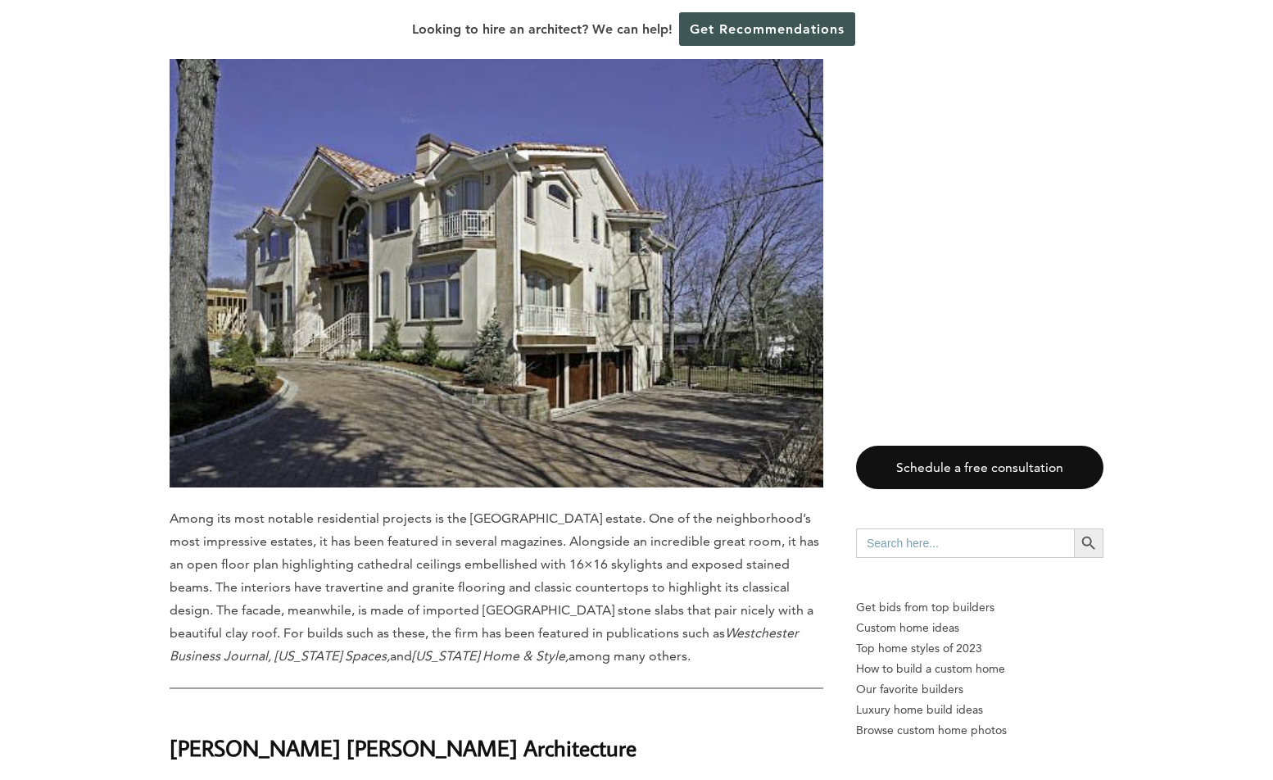
scroll to position [24307, 0]
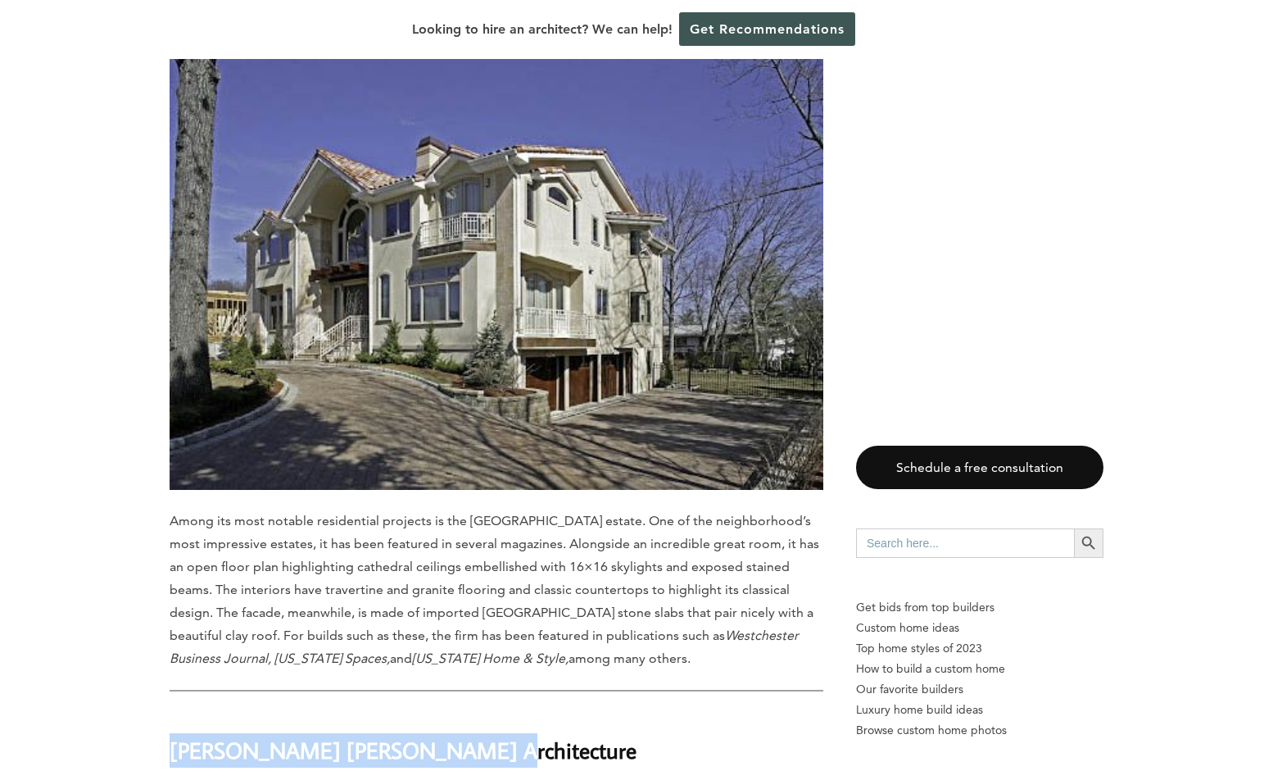
drag, startPoint x: 461, startPoint y: 140, endPoint x: 149, endPoint y: 129, distance: 312.4
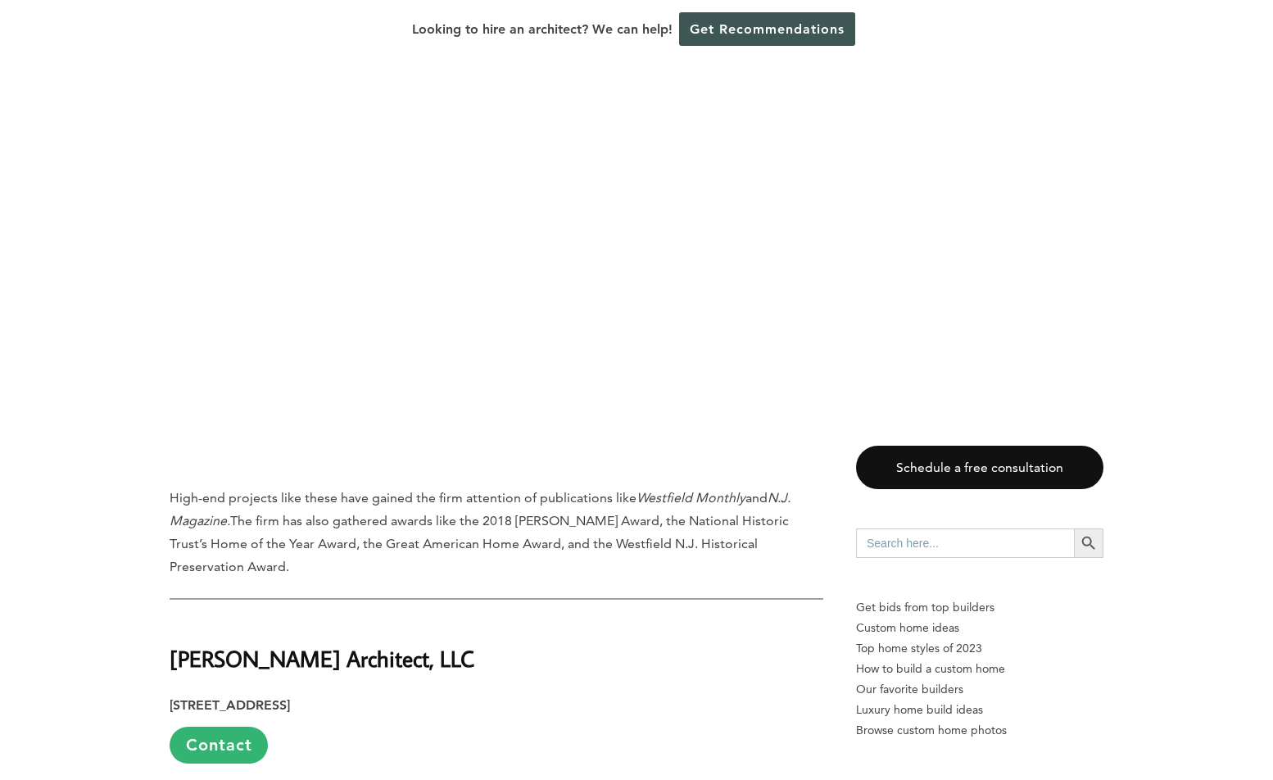
scroll to position [25571, 0]
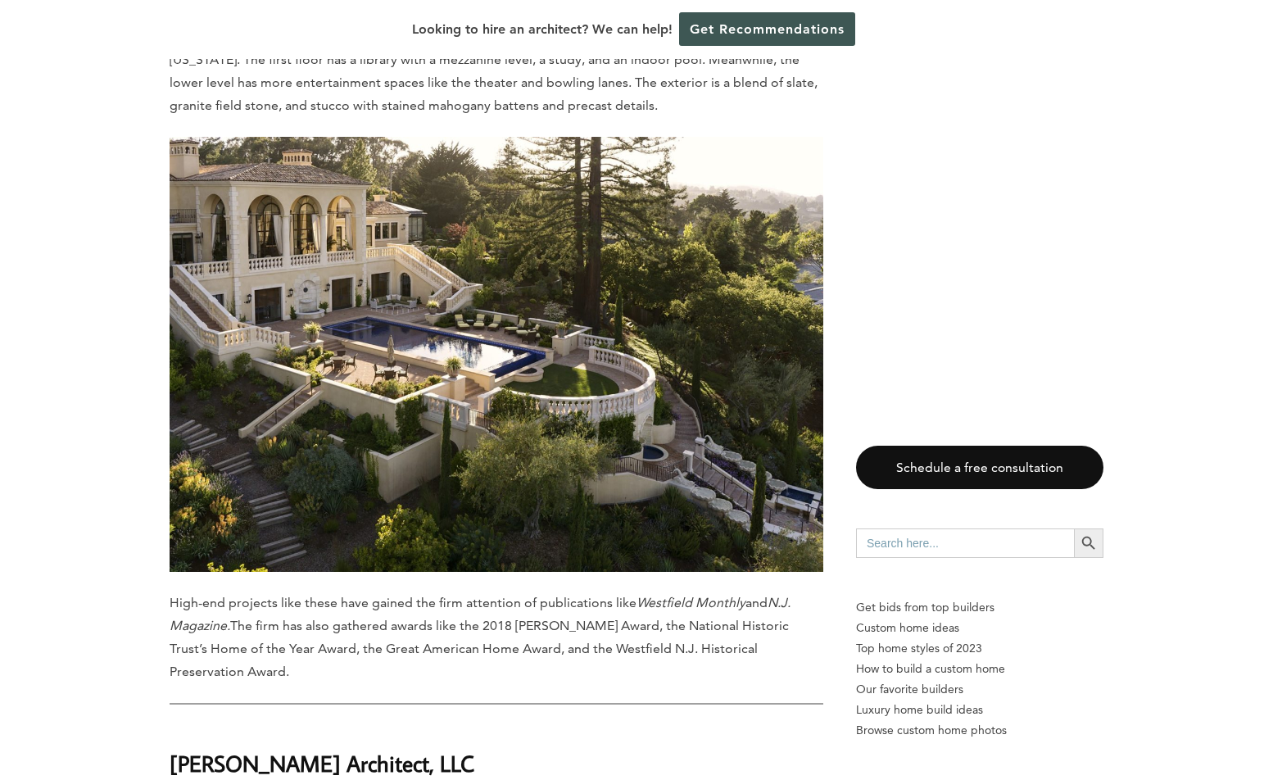
drag, startPoint x: 179, startPoint y: 104, endPoint x: 574, endPoint y: 100, distance: 395.0
click at [574, 724] on h2 "[PERSON_NAME] Architect, LLC" at bounding box center [497, 752] width 654 height 57
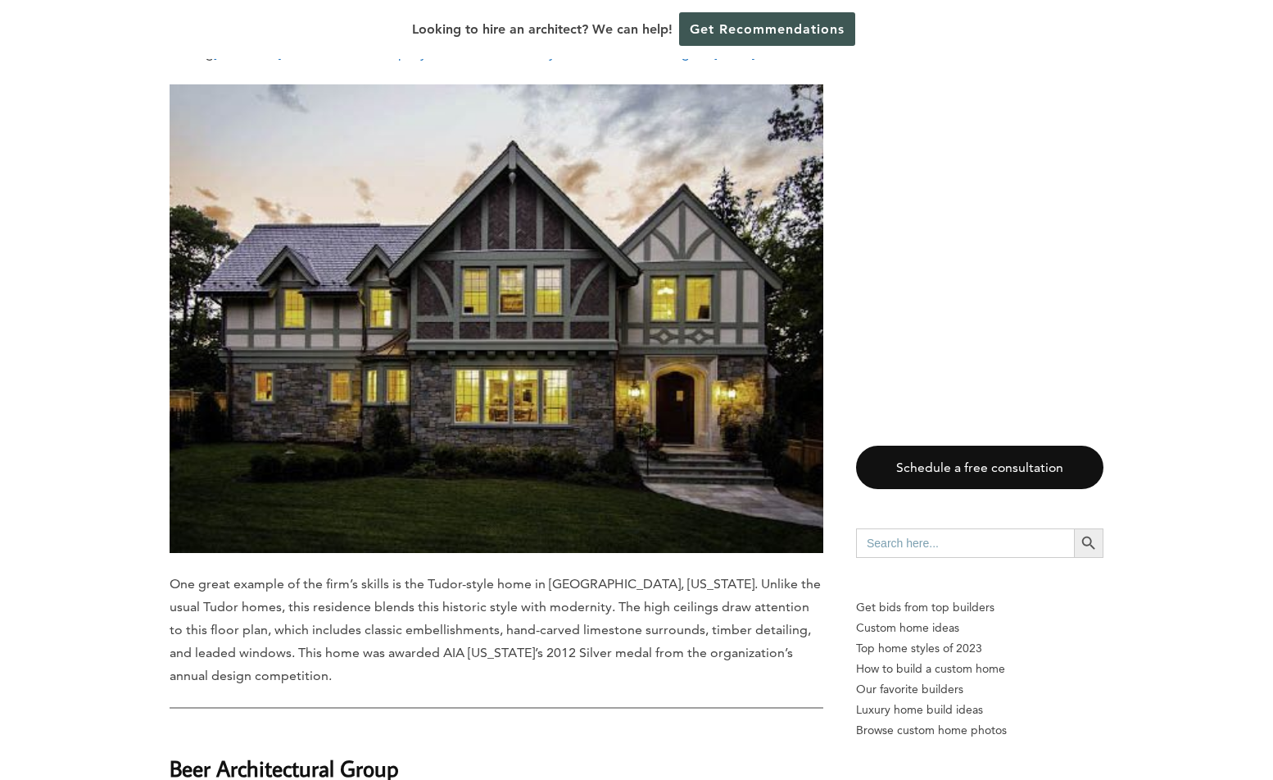
scroll to position [5350, 0]
